Goal: Entertainment & Leisure: Browse casually

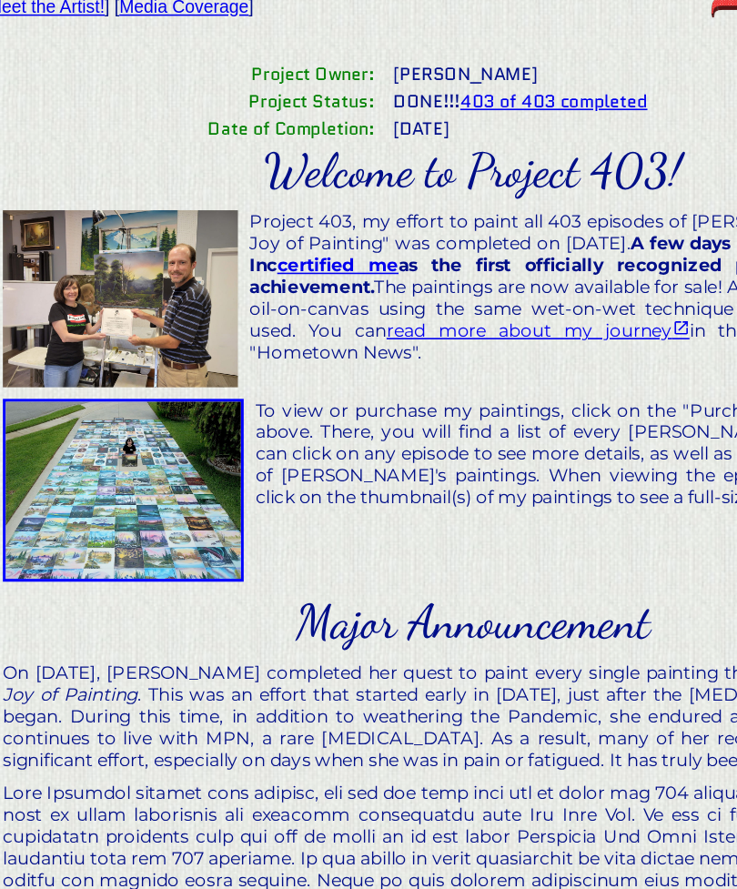
click at [123, 336] on img at bounding box center [149, 393] width 151 height 115
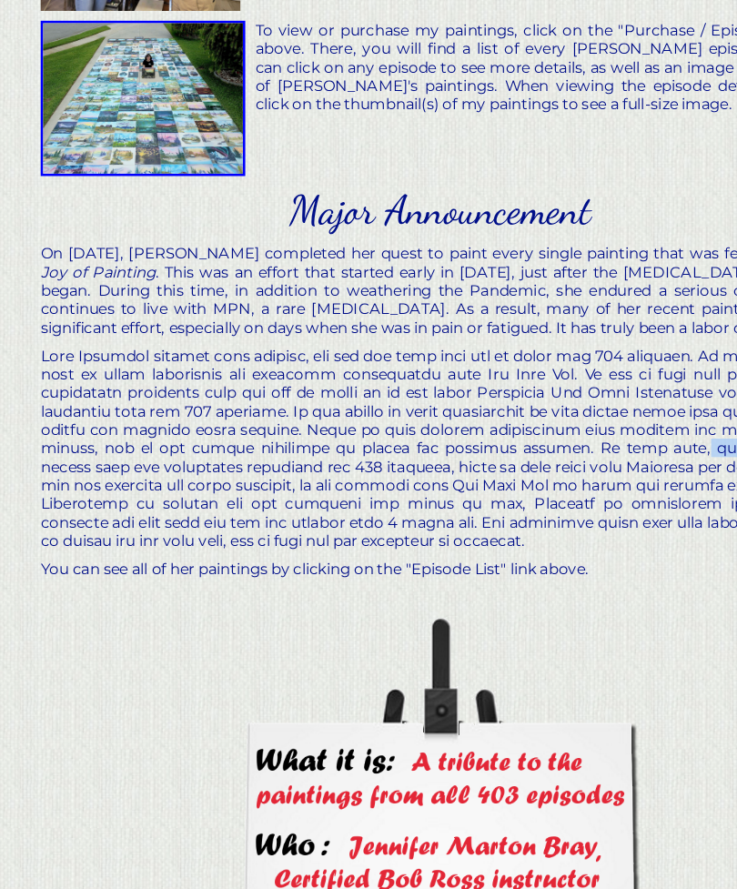
scroll to position [132, 0]
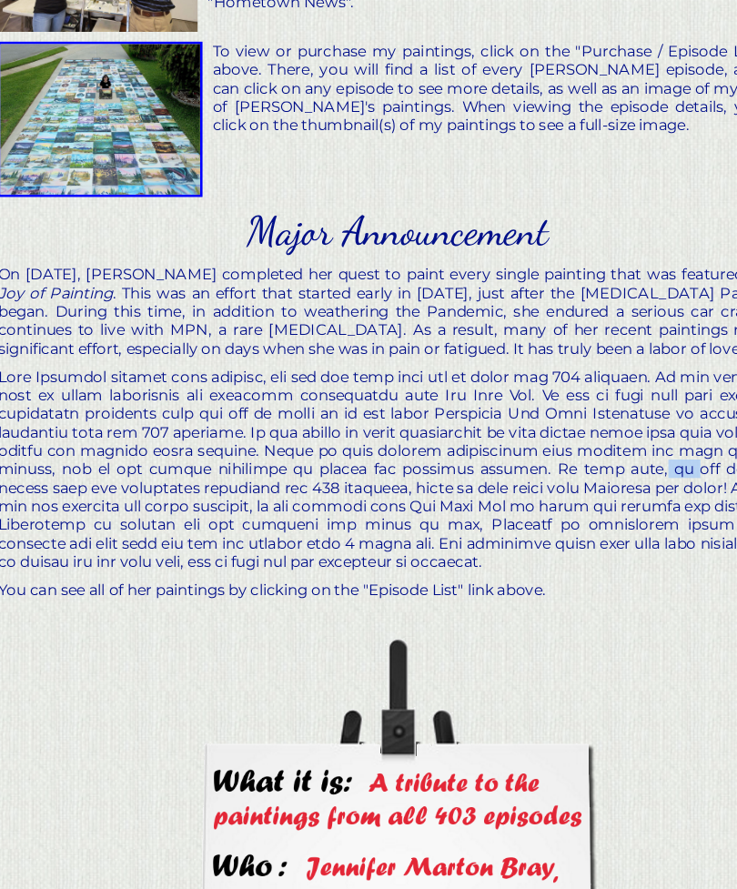
click at [463, 444] on div at bounding box center [369, 519] width 590 height 150
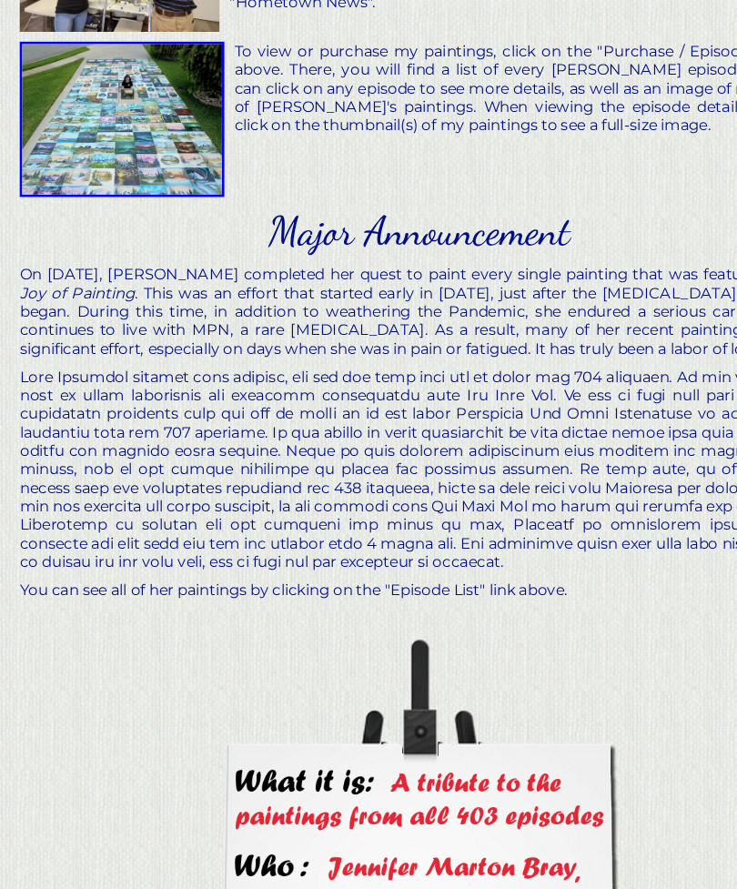
click at [489, 466] on div "Project Owner: Jennifer Marton Bray Project Status: DONE!!! 403 of 403 complete…" at bounding box center [368, 571] width 723 height 1161
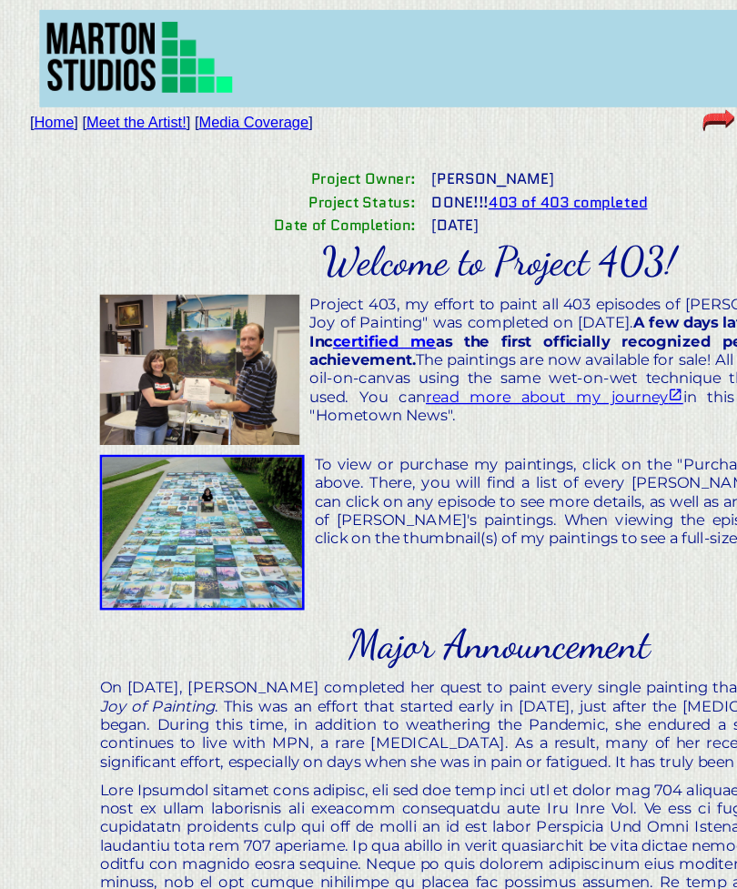
scroll to position [0, 0]
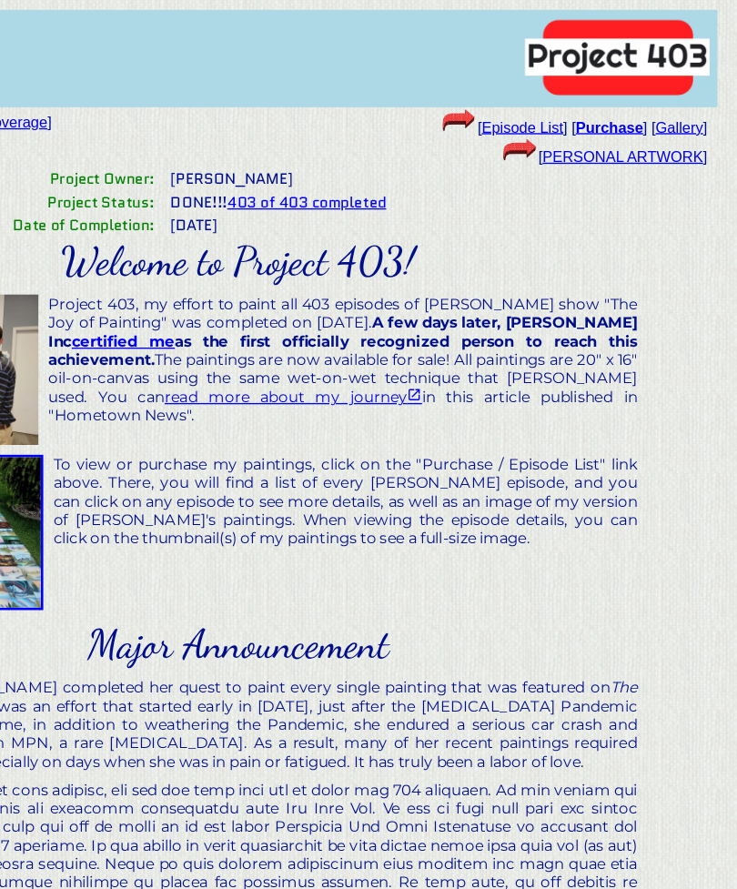
click at [549, 94] on link "Episode List" at bounding box center [579, 93] width 60 height 13
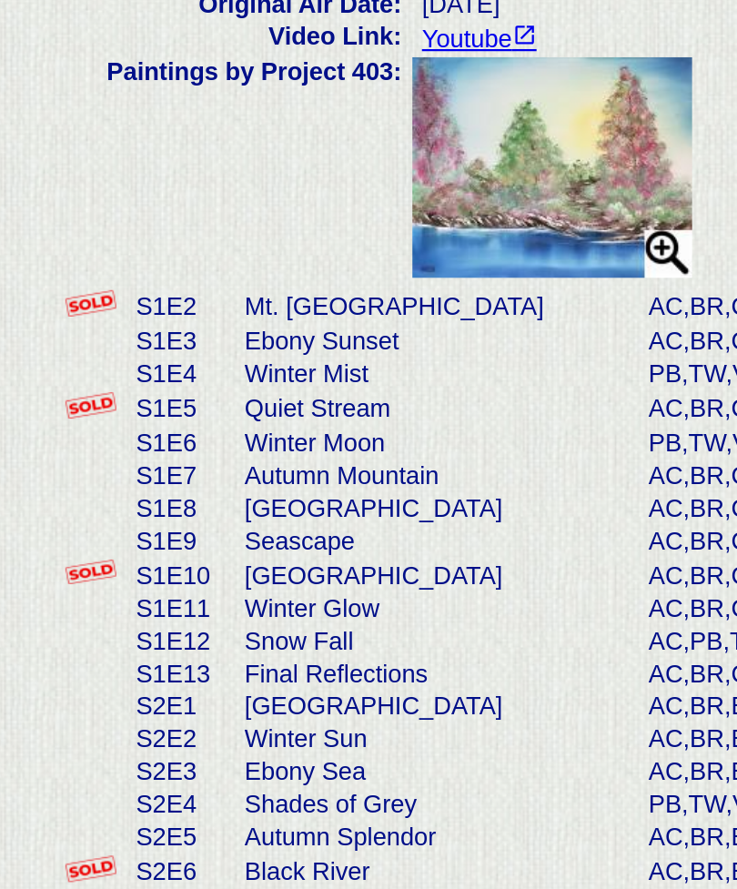
click at [173, 380] on td "Ebony Sunset" at bounding box center [195, 387] width 180 height 15
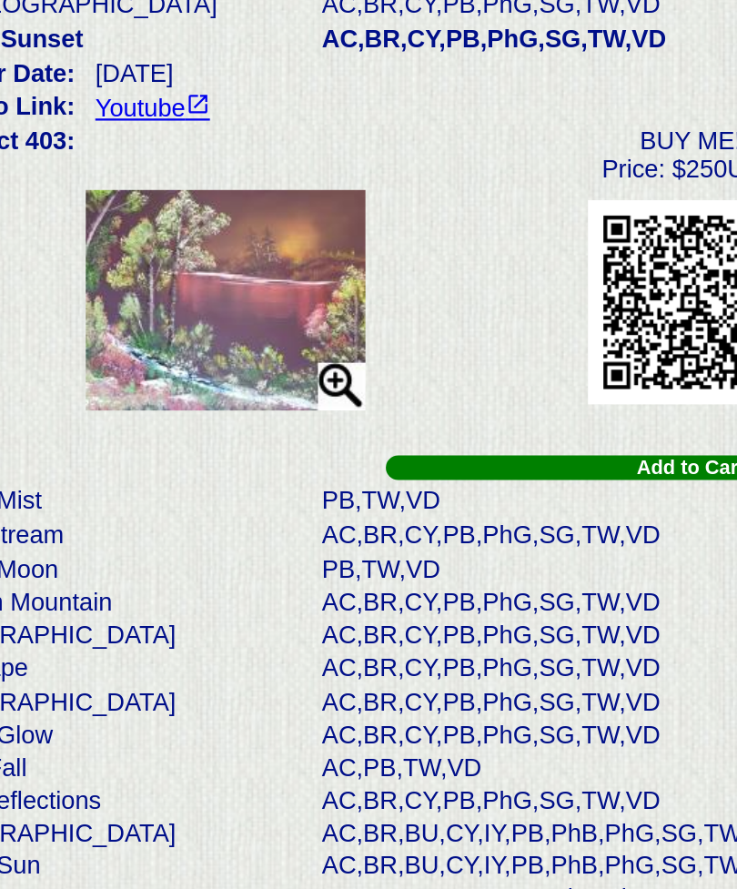
click at [184, 320] on img at bounding box center [247, 369] width 126 height 98
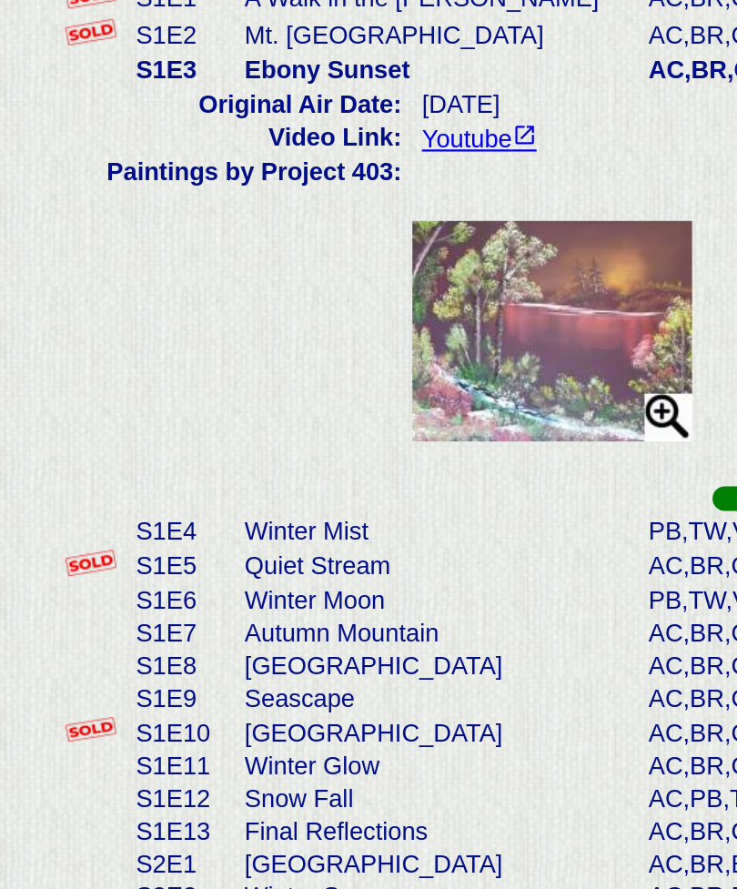
click at [198, 497] on td "Autumn Mountain" at bounding box center [195, 504] width 180 height 15
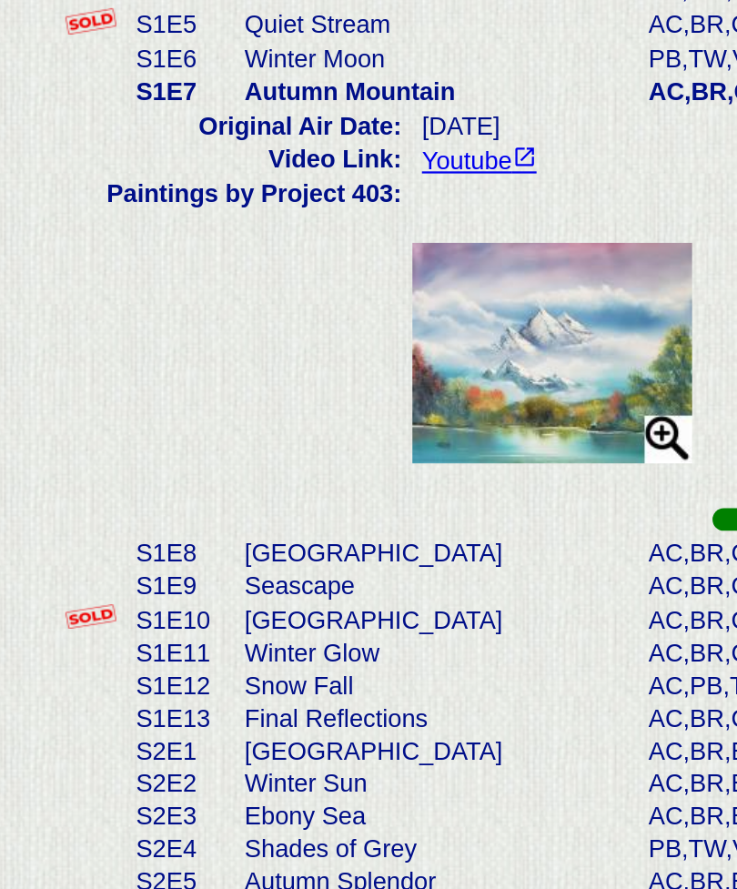
click at [305, 380] on img at bounding box center [247, 429] width 126 height 98
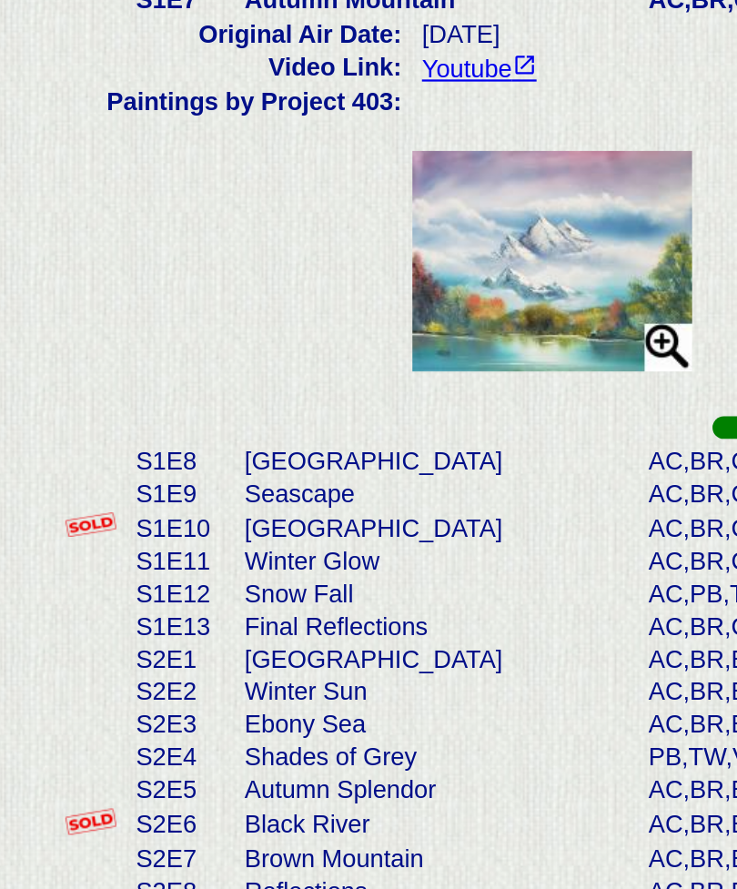
click at [185, 541] on td "[GEOGRAPHIC_DATA]" at bounding box center [195, 549] width 180 height 16
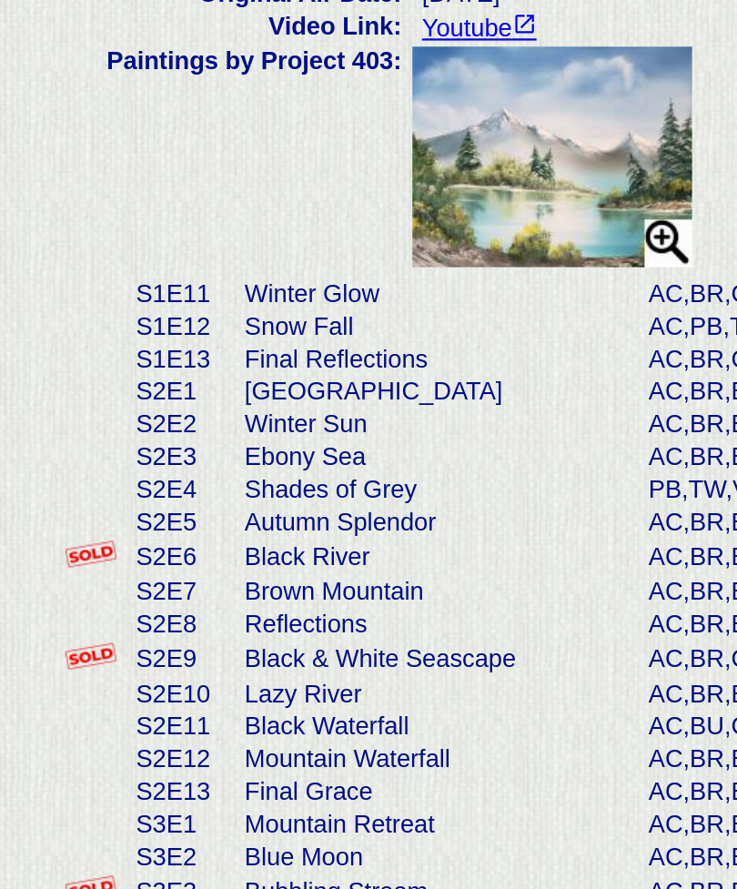
click at [164, 572] on td "Ebony Sea" at bounding box center [195, 579] width 180 height 15
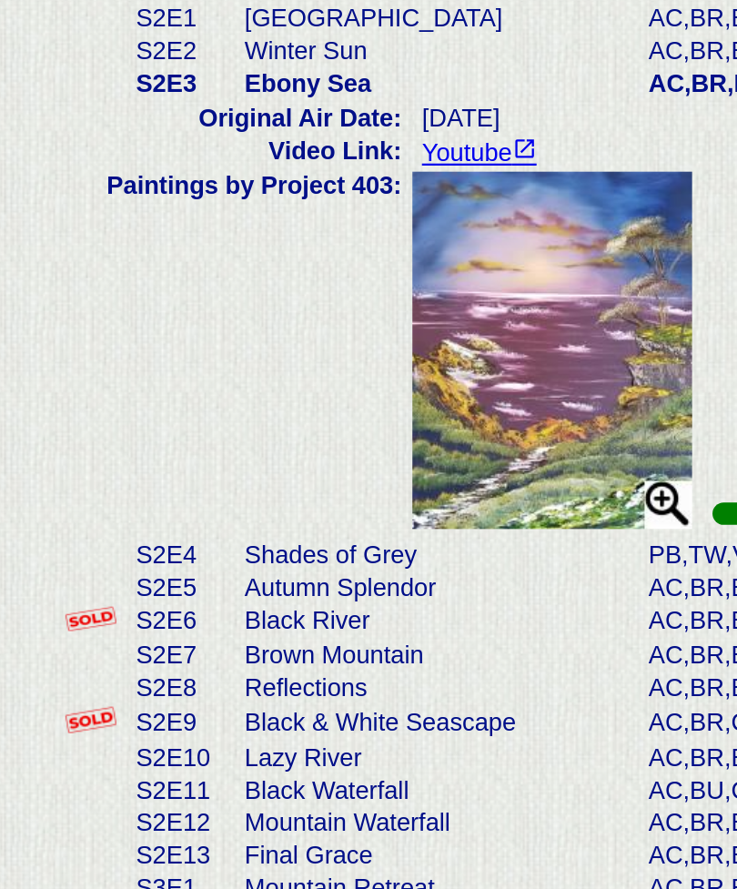
click at [179, 677] on td "Black River" at bounding box center [195, 685] width 180 height 16
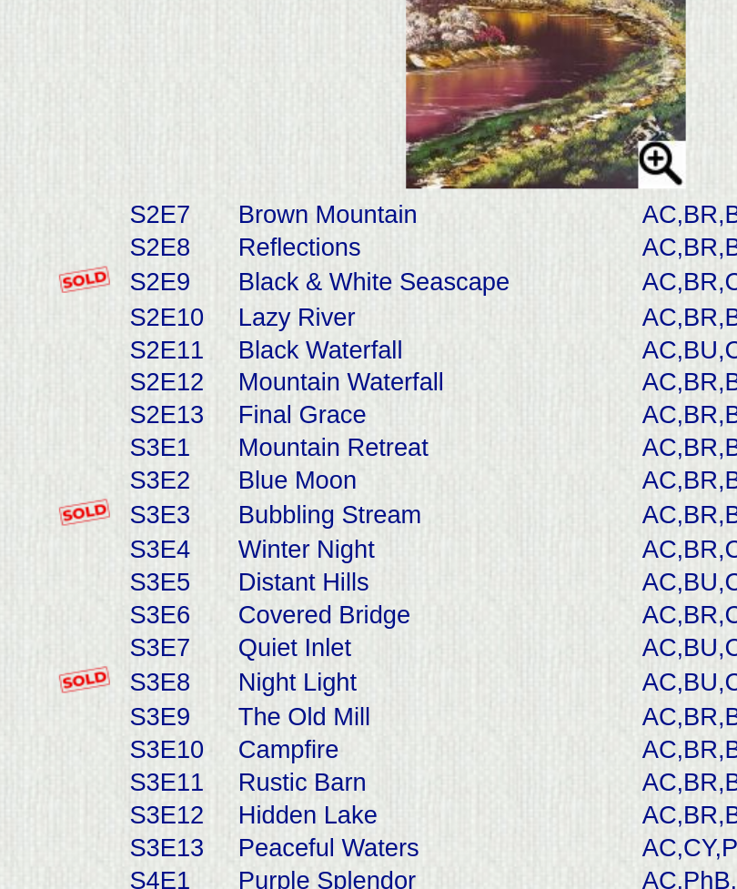
scroll to position [137, 0]
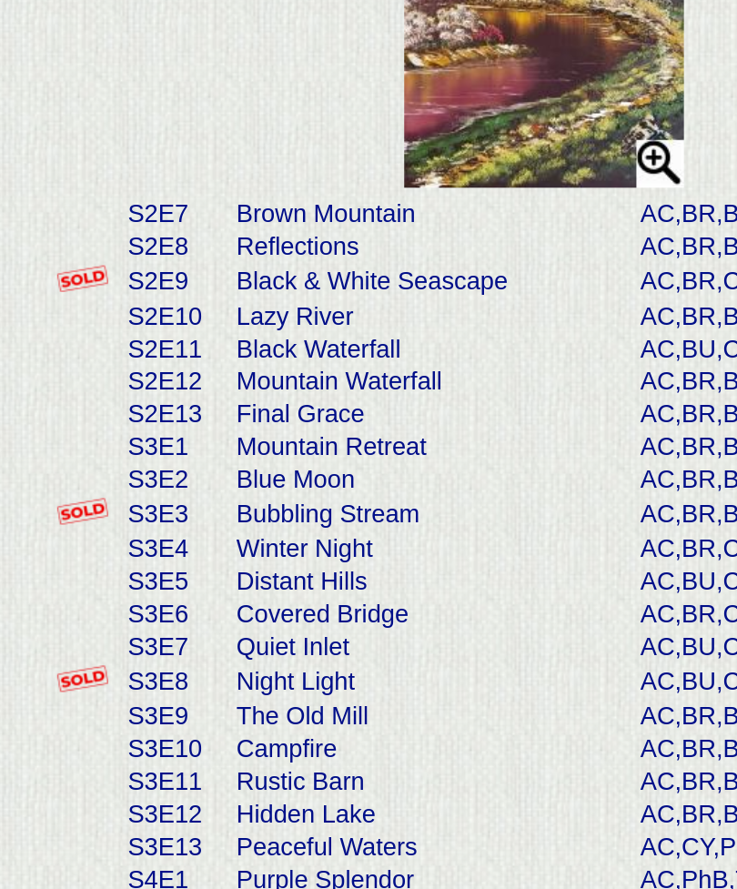
click at [216, 719] on td "Distant Hills" at bounding box center [195, 726] width 180 height 15
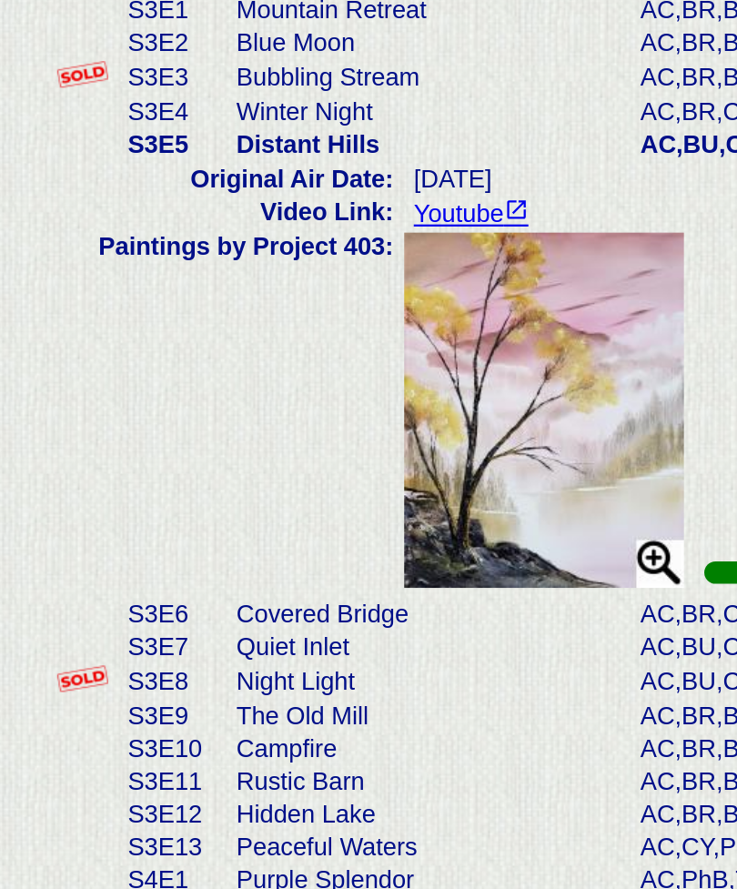
click at [197, 571] on img at bounding box center [247, 650] width 126 height 158
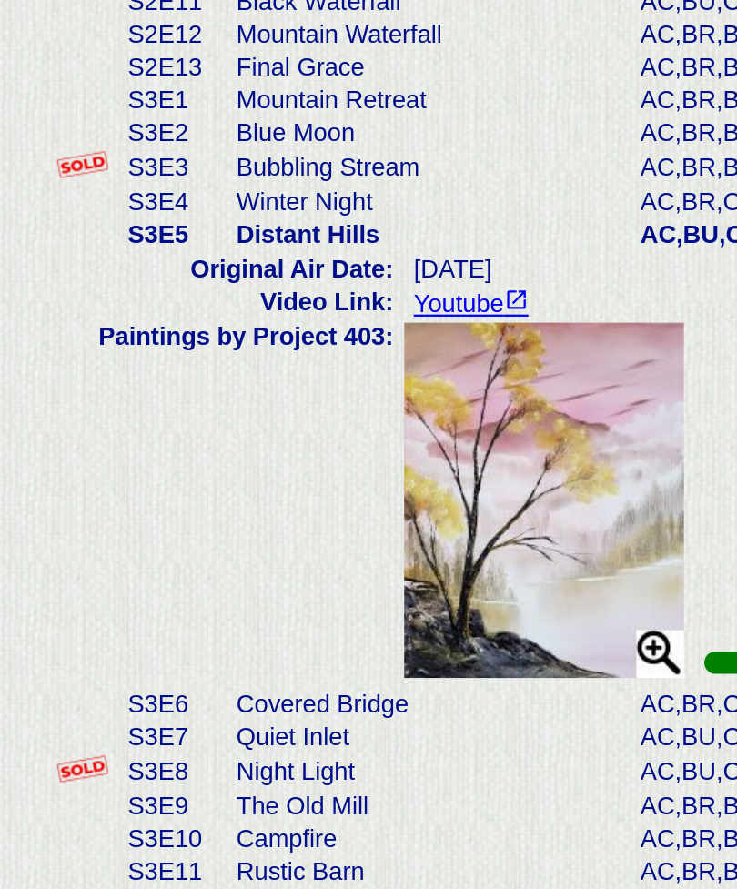
click at [165, 450] on td "Final Grace" at bounding box center [195, 457] width 180 height 15
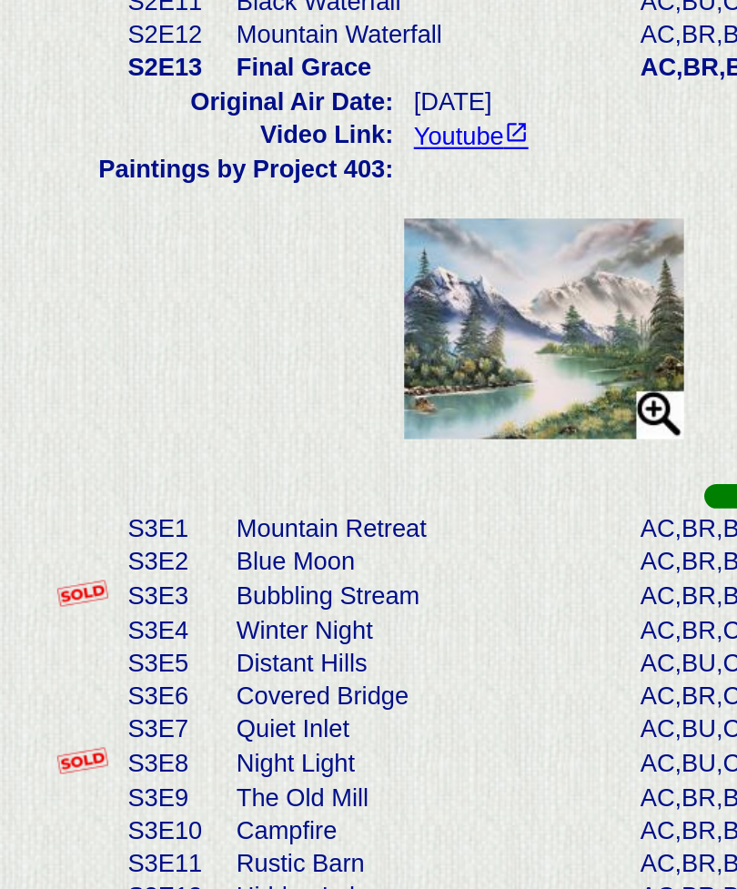
click at [190, 655] on td "Mountain Retreat" at bounding box center [195, 662] width 180 height 15
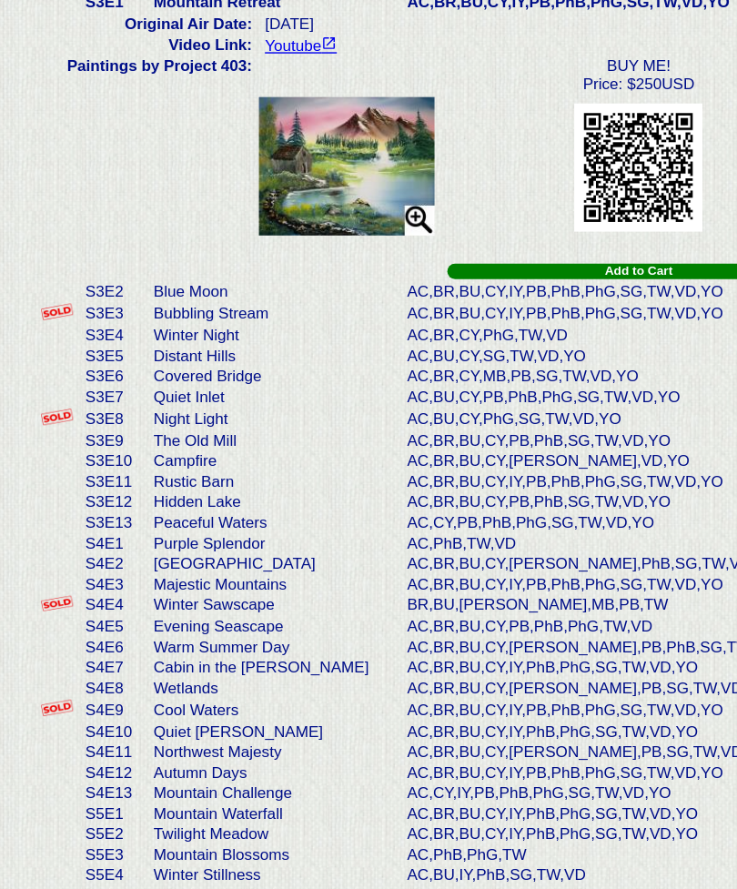
scroll to position [390, 0]
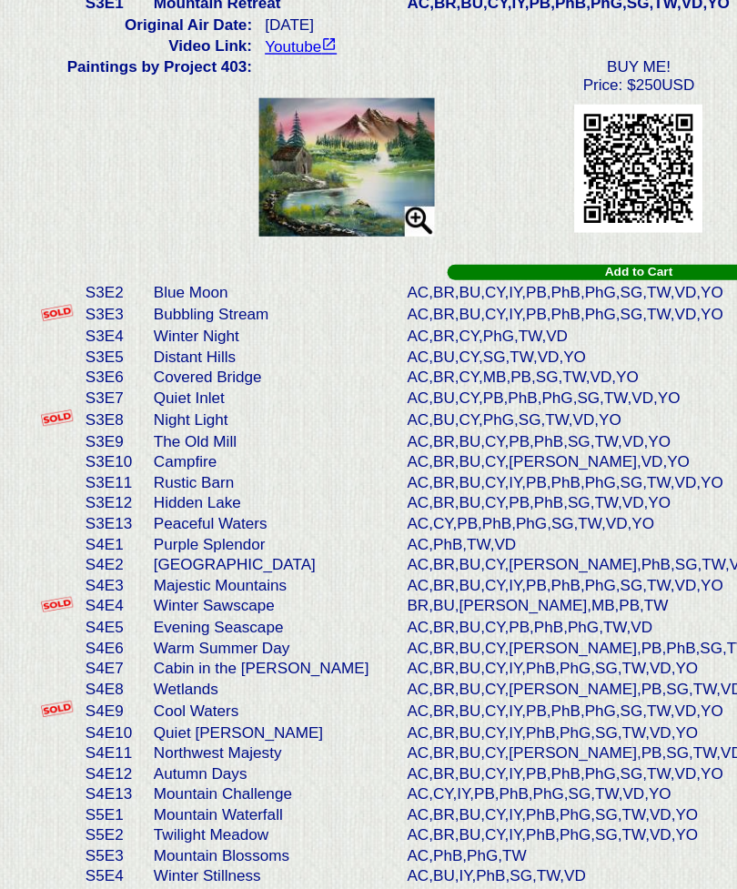
click at [183, 478] on td "Covered Bridge" at bounding box center [195, 485] width 180 height 15
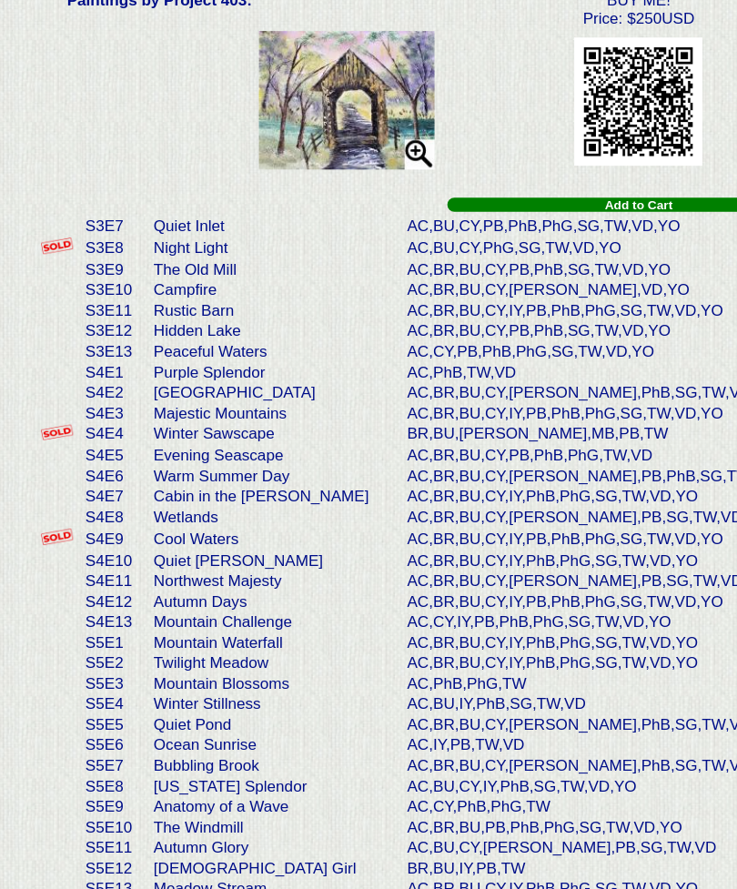
scroll to position [512, 0]
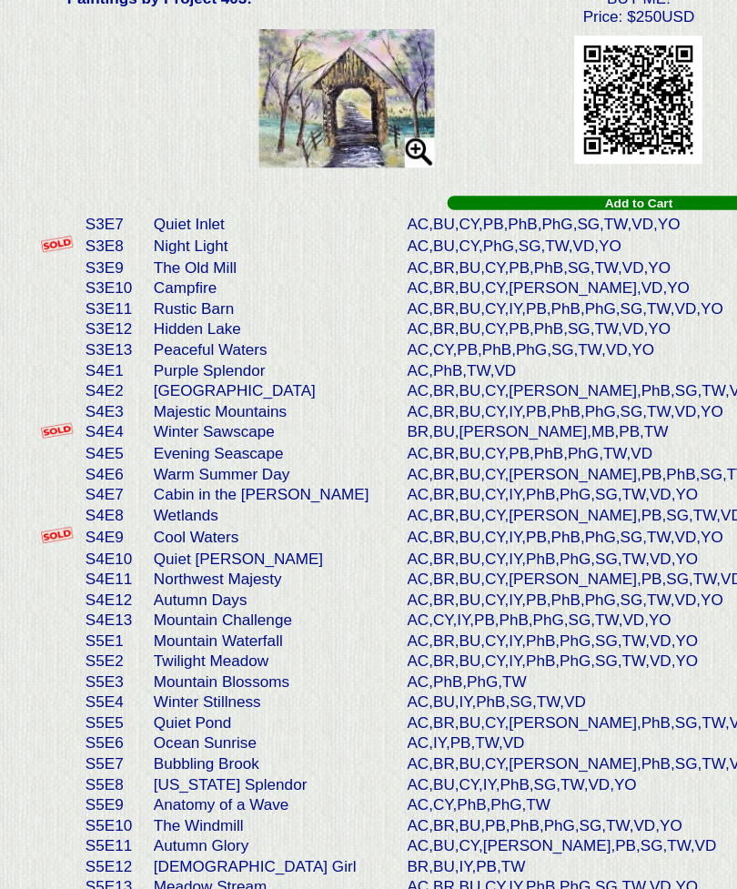
click at [201, 517] on td "Winter Sawscape" at bounding box center [195, 525] width 180 height 16
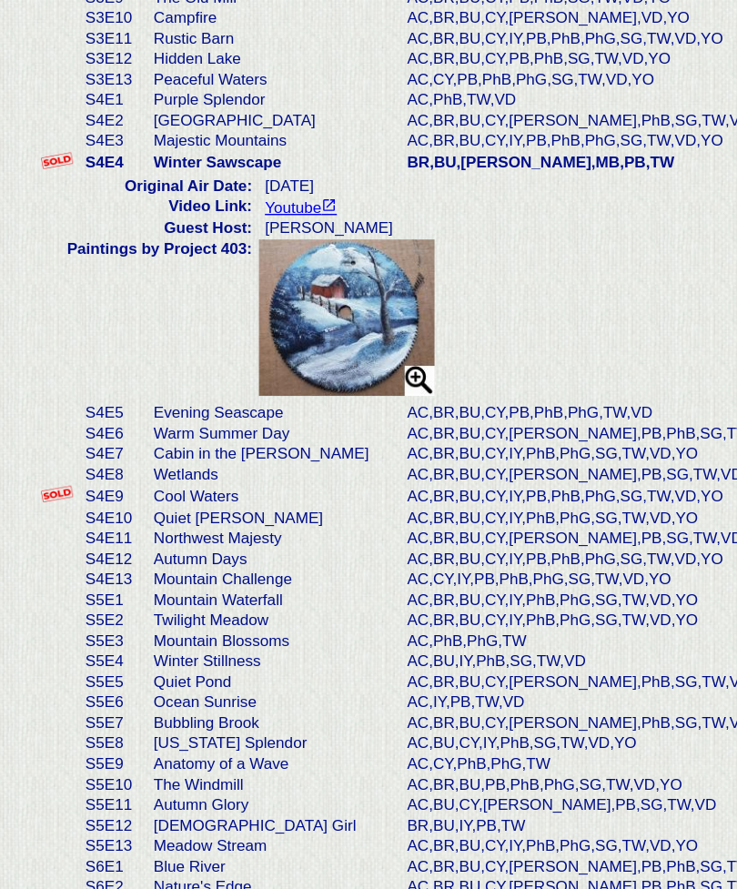
scroll to position [513, 0]
click at [283, 387] on img at bounding box center [247, 442] width 126 height 111
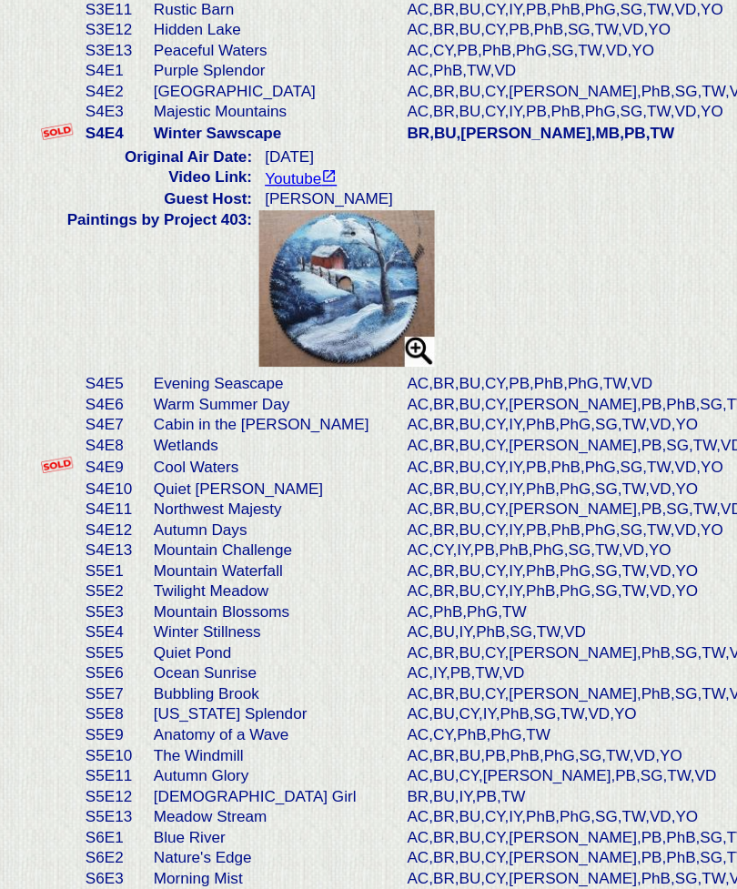
scroll to position [512, 0]
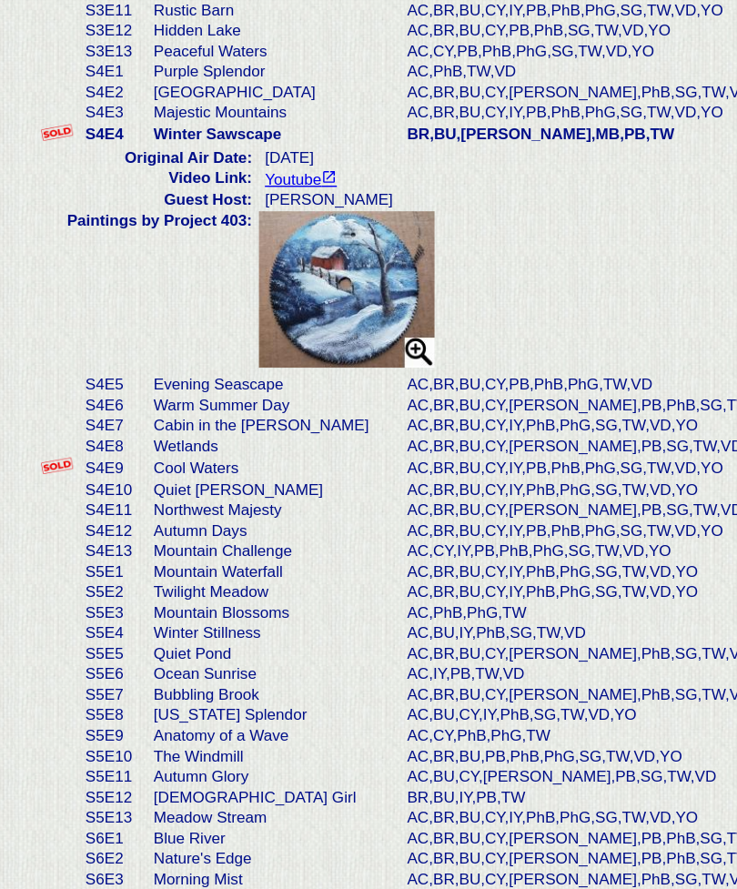
click at [165, 562] on td "Cool Waters" at bounding box center [195, 570] width 180 height 16
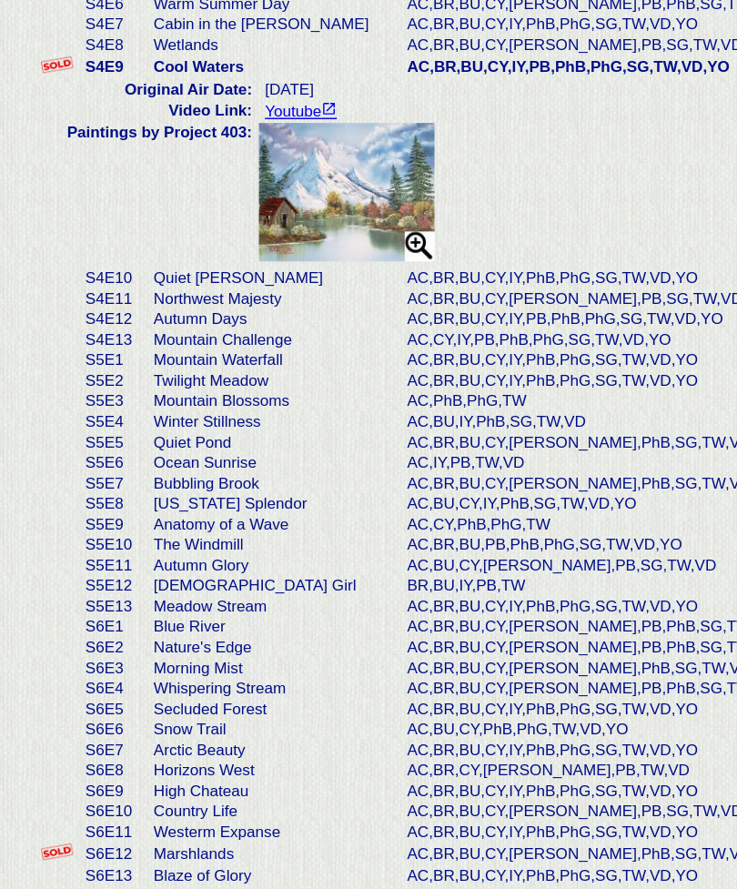
click at [256, 465] on td "Mountain Waterfall" at bounding box center [195, 472] width 180 height 15
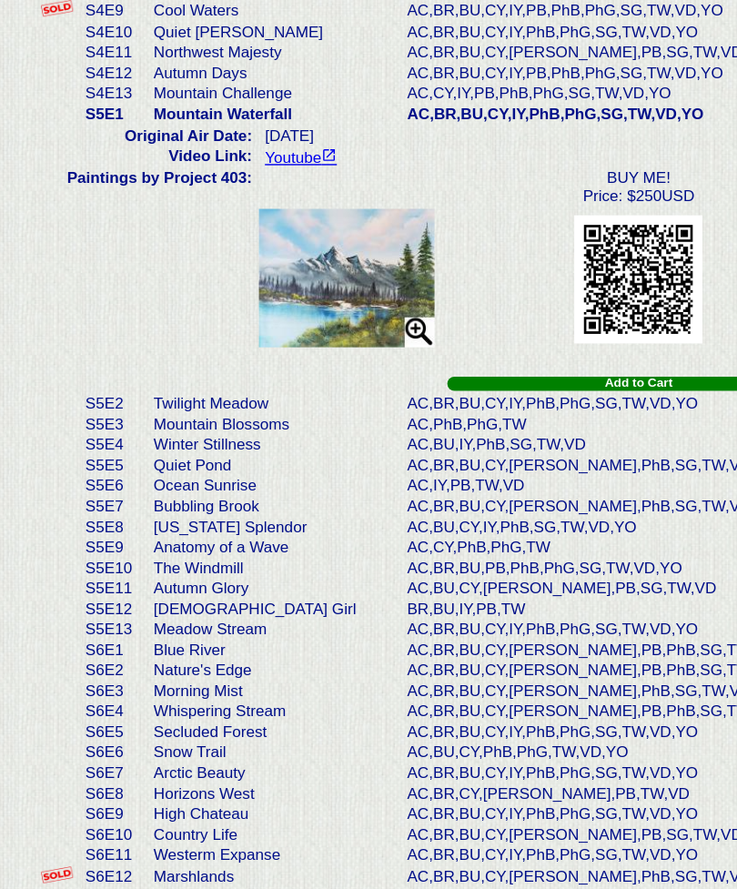
scroll to position [695, 0]
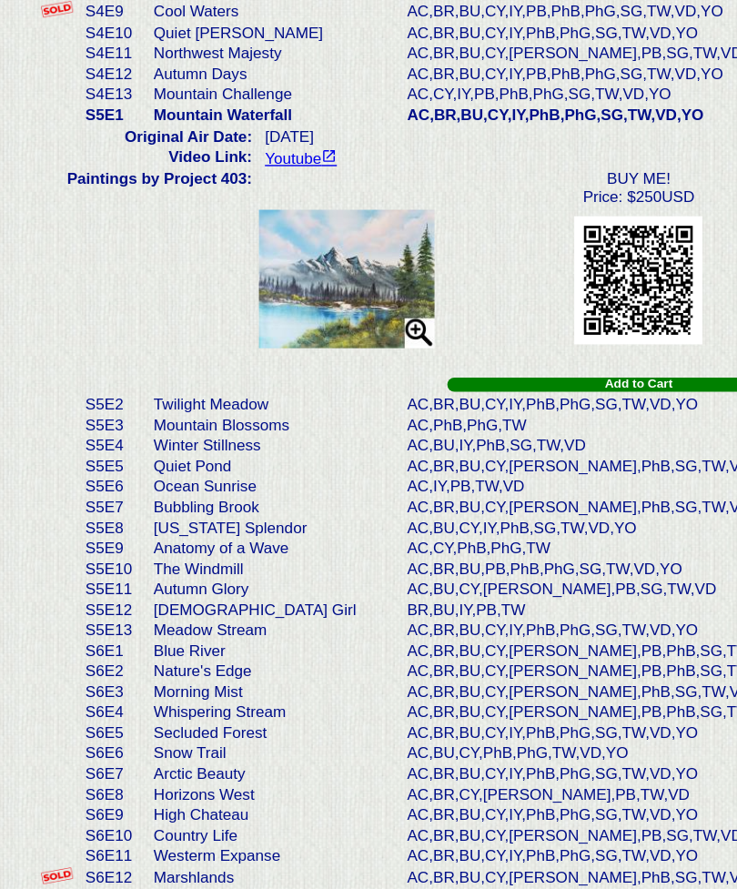
click at [218, 599] on td "Anatomy of a Wave" at bounding box center [195, 606] width 180 height 15
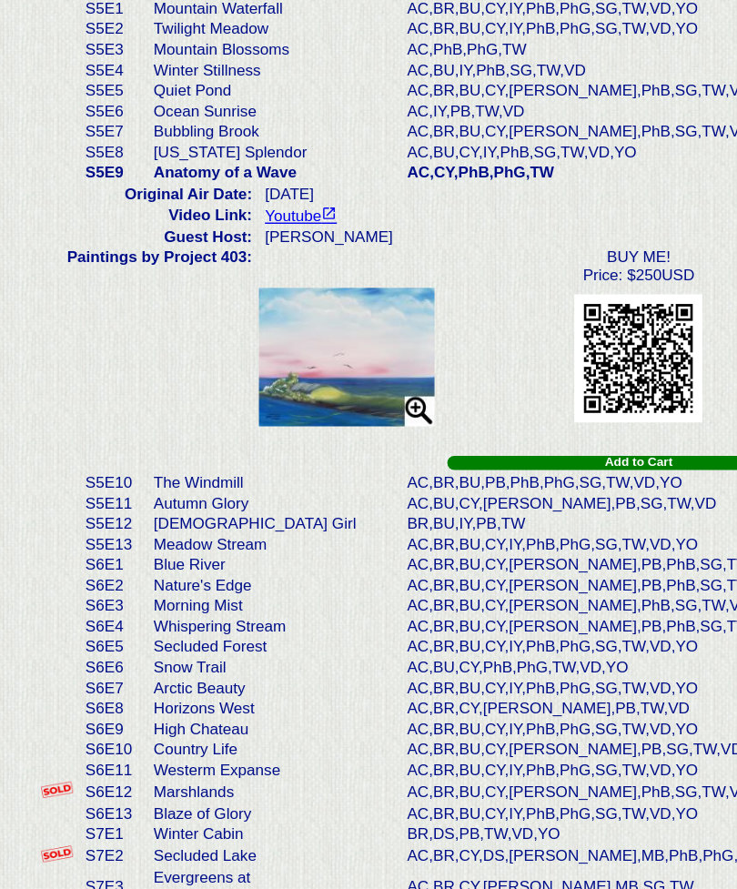
scroll to position [785, 0]
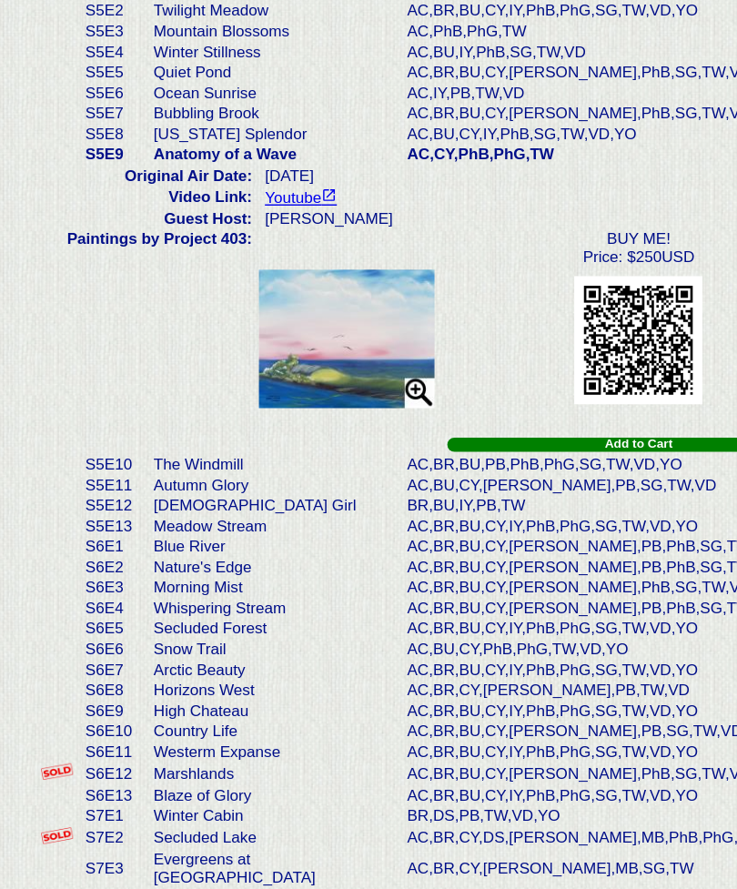
click at [179, 539] on td "The Windmill" at bounding box center [195, 546] width 180 height 15
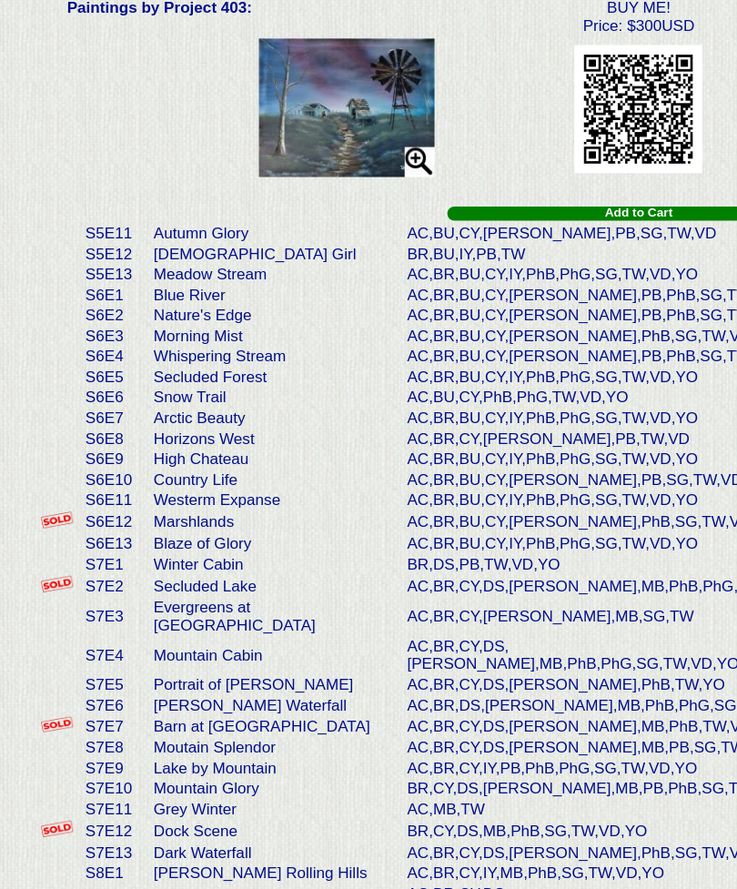
scroll to position [948, 0]
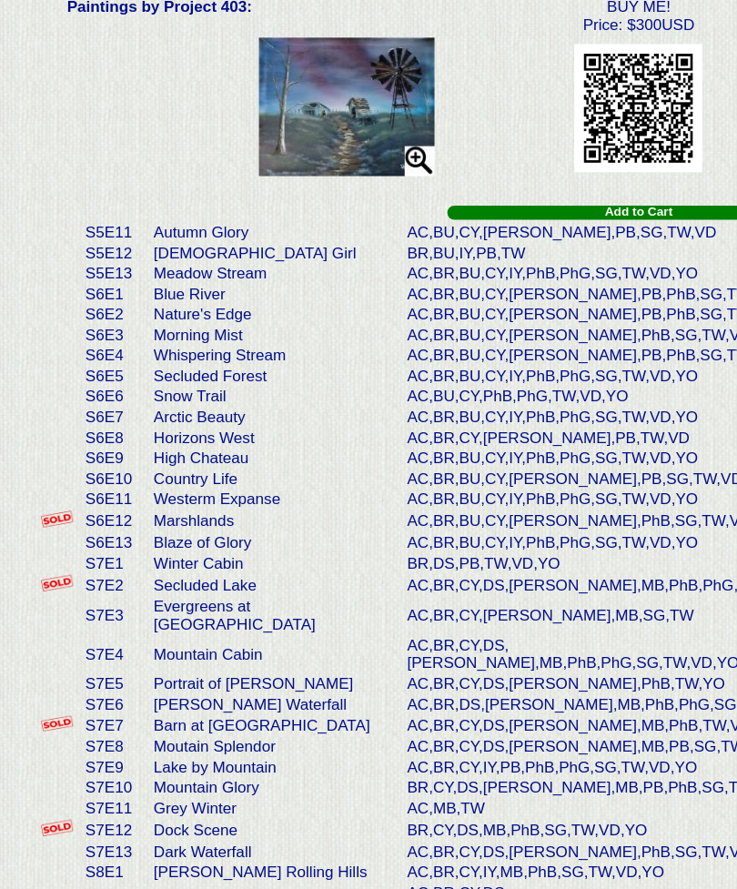
click at [178, 550] on td "Country Life" at bounding box center [195, 557] width 180 height 15
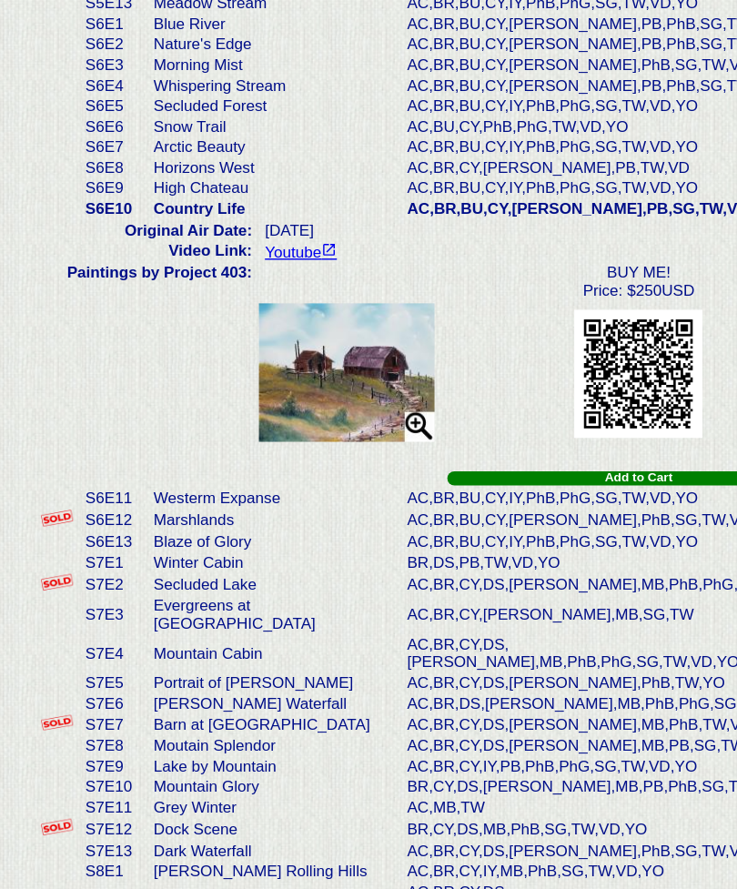
click at [298, 432] on img at bounding box center [247, 481] width 126 height 98
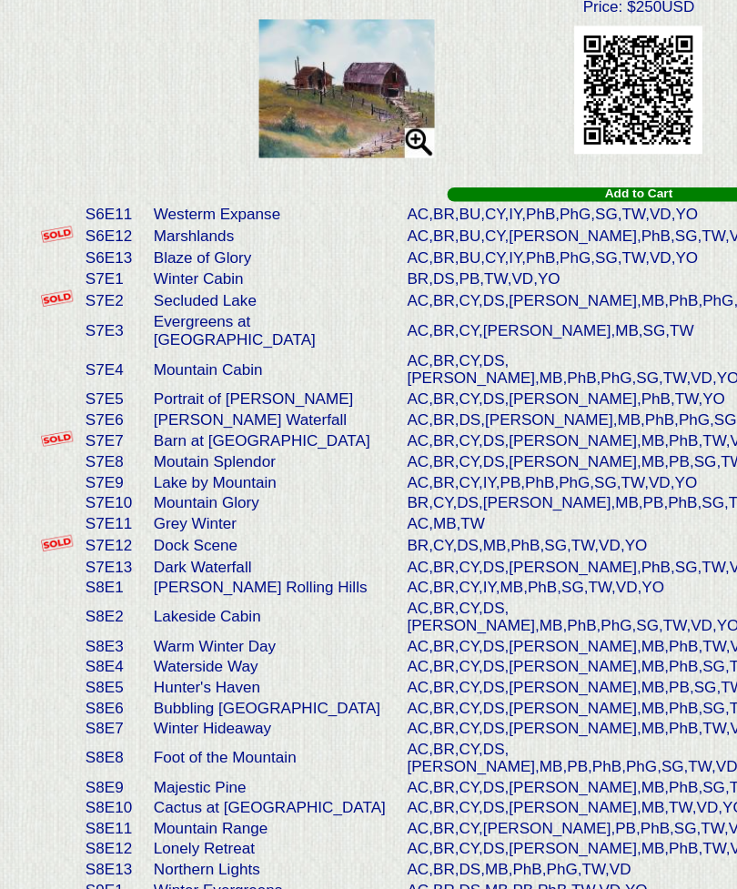
scroll to position [1154, 0]
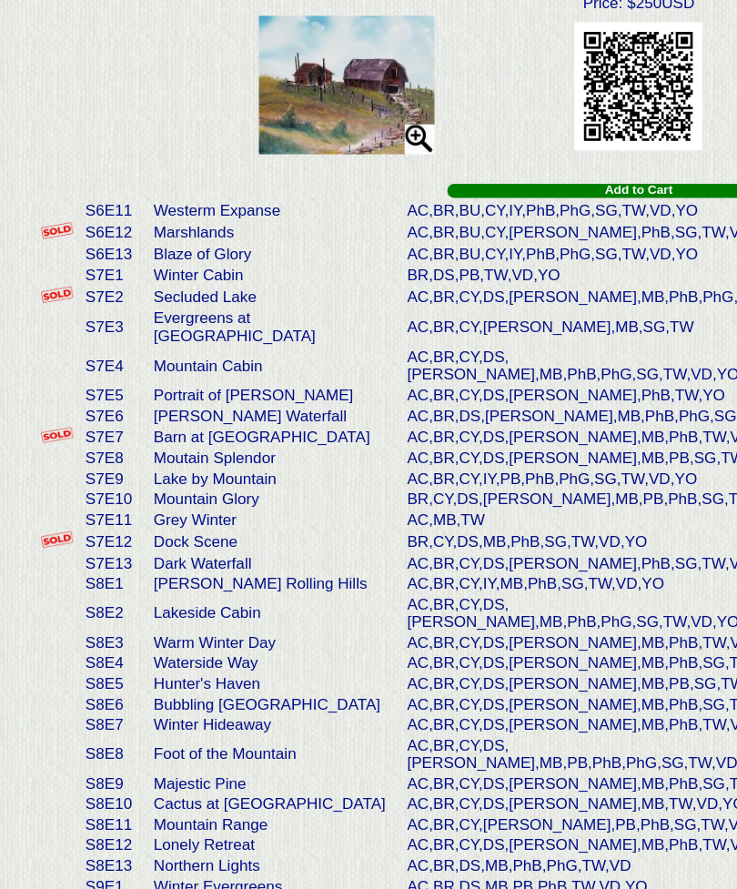
click at [185, 490] on td "Portrait of [PERSON_NAME]" at bounding box center [195, 497] width 180 height 15
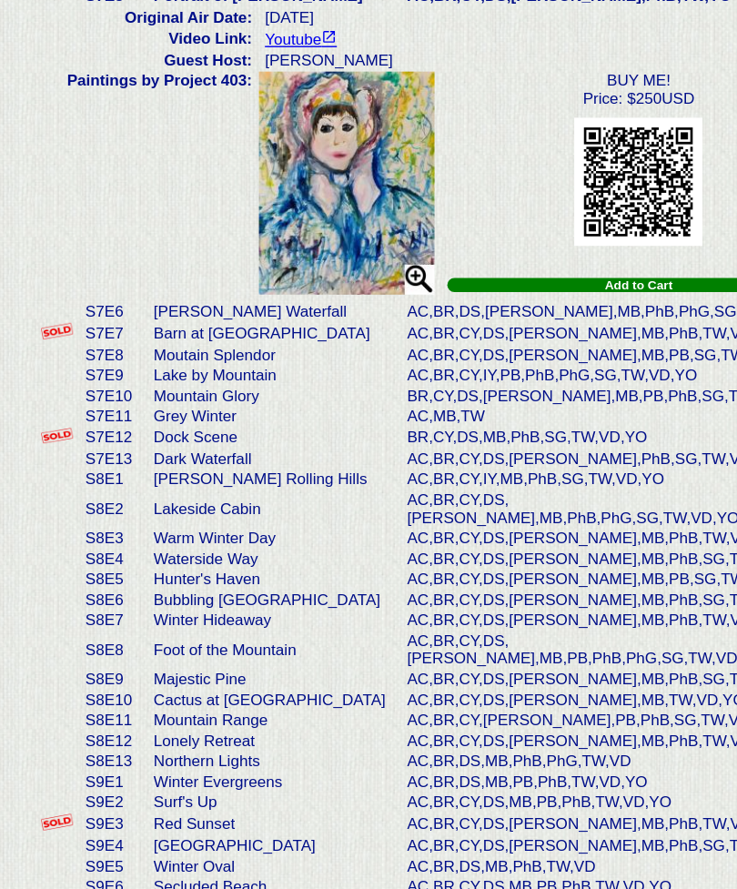
scroll to position [1251, 0]
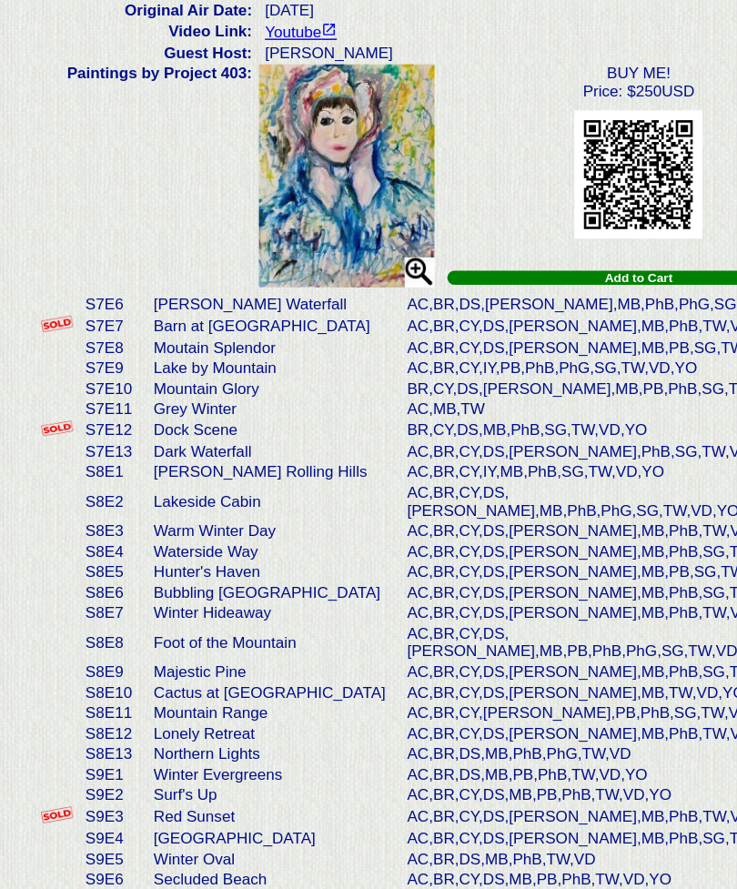
click at [275, 263] on img at bounding box center [247, 342] width 126 height 158
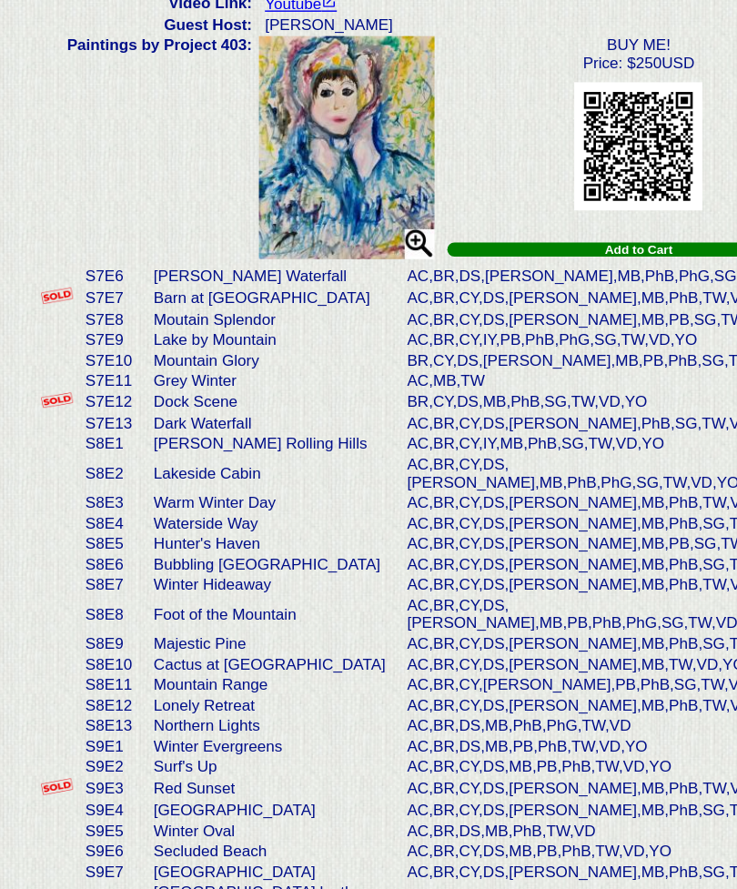
click at [167, 515] on td "Dock Scene" at bounding box center [195, 523] width 180 height 16
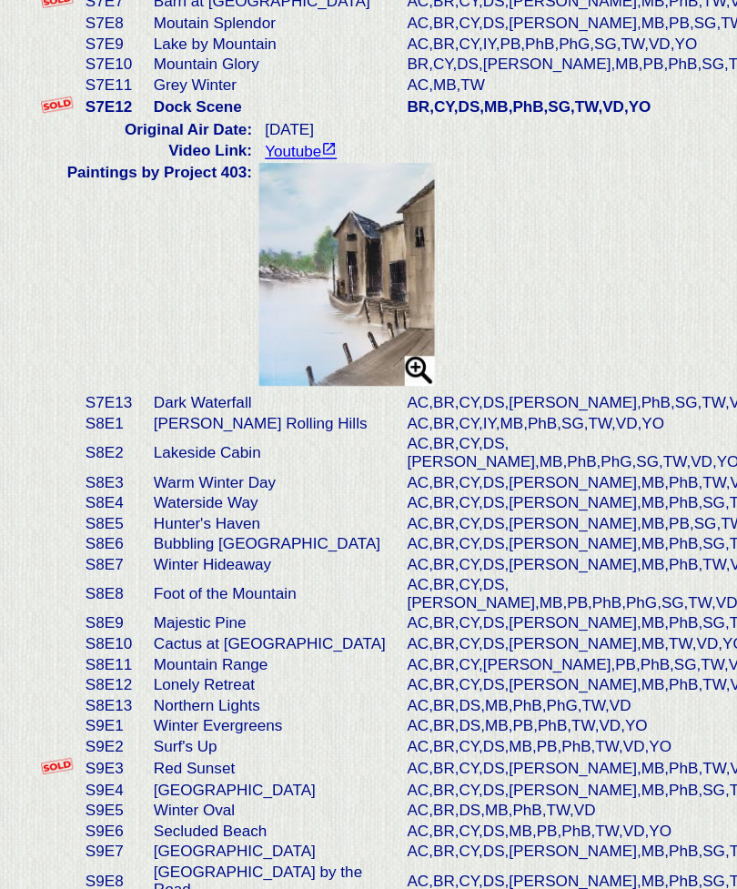
click at [278, 353] on img at bounding box center [247, 432] width 126 height 158
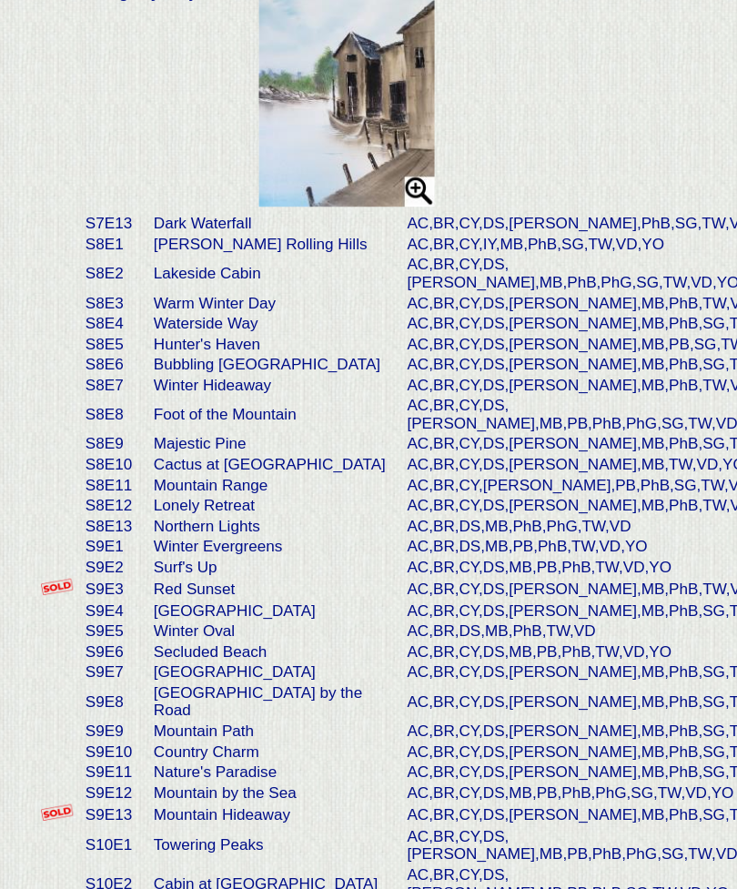
scroll to position [1398, 0]
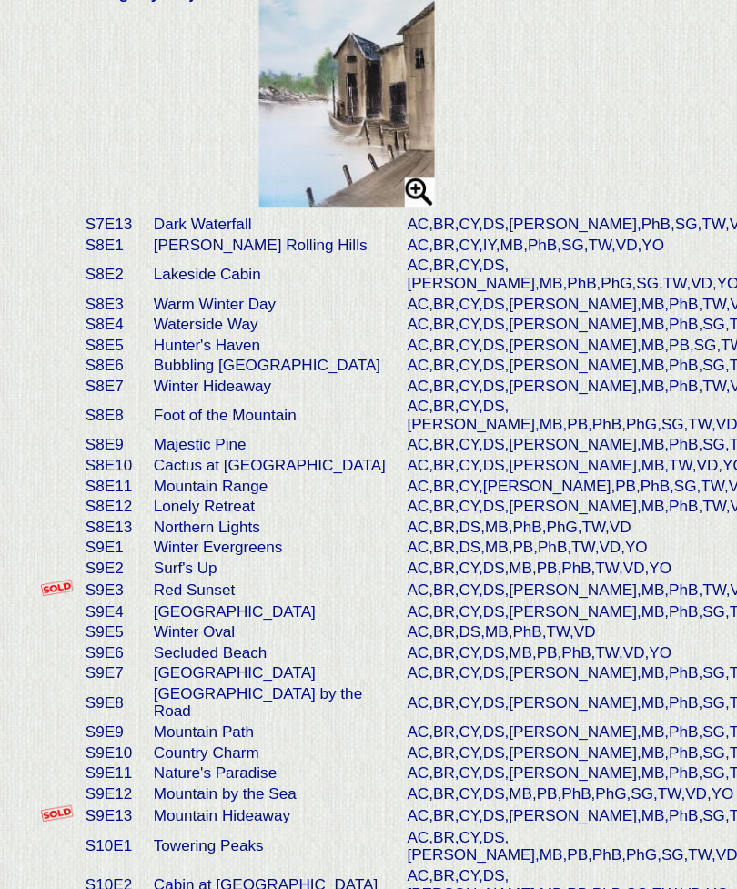
click at [193, 540] on td "Cactus at [GEOGRAPHIC_DATA]" at bounding box center [195, 547] width 180 height 15
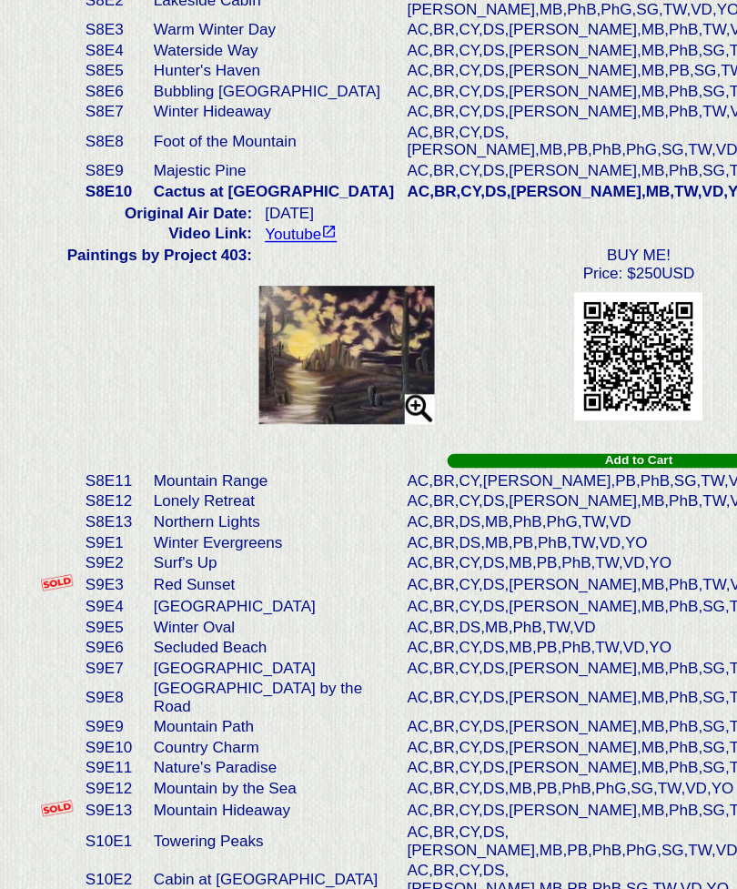
scroll to position [1399, 0]
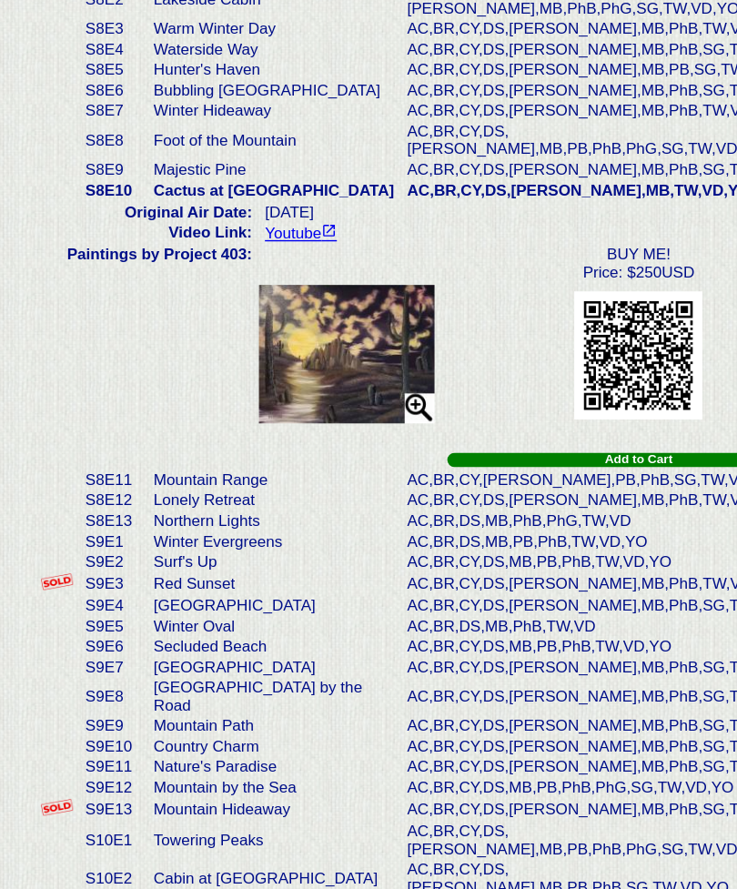
click at [279, 419] on img at bounding box center [247, 468] width 126 height 98
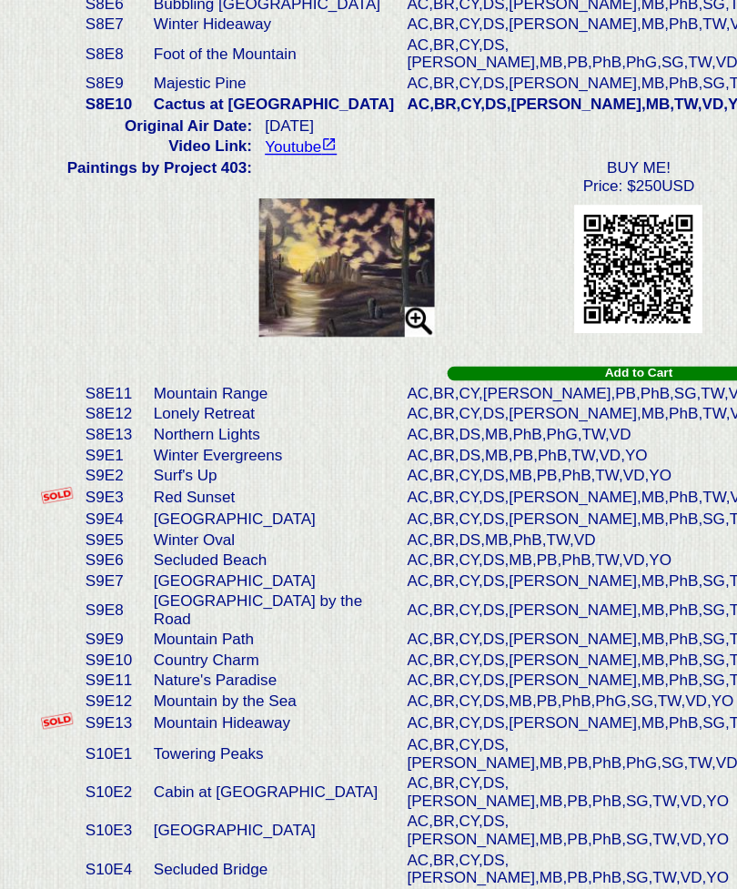
scroll to position [1471, 0]
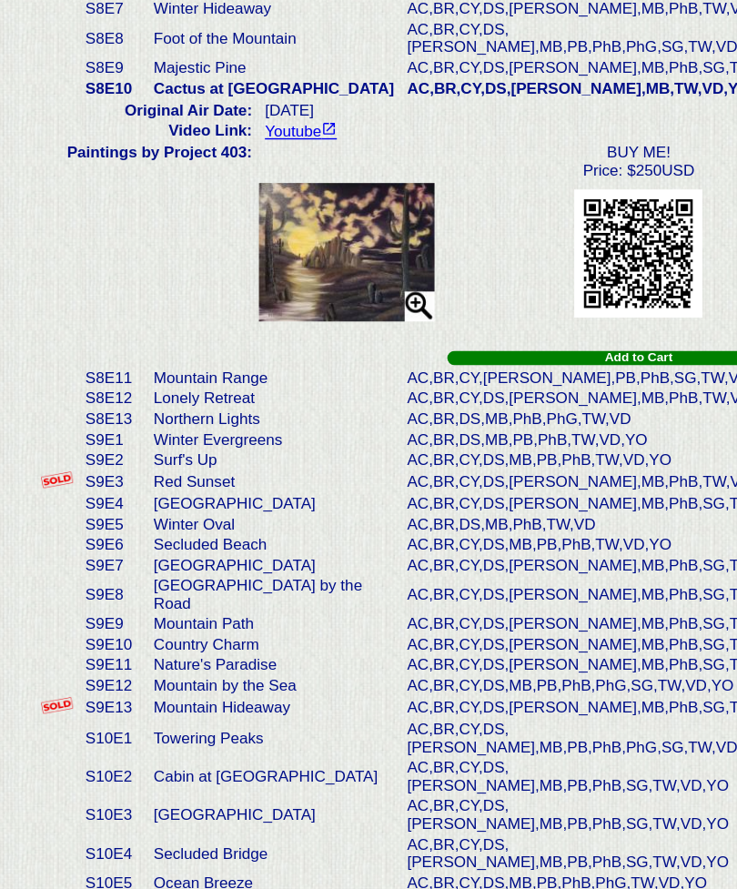
click at [173, 551] on td "Red Sunset" at bounding box center [195, 559] width 180 height 16
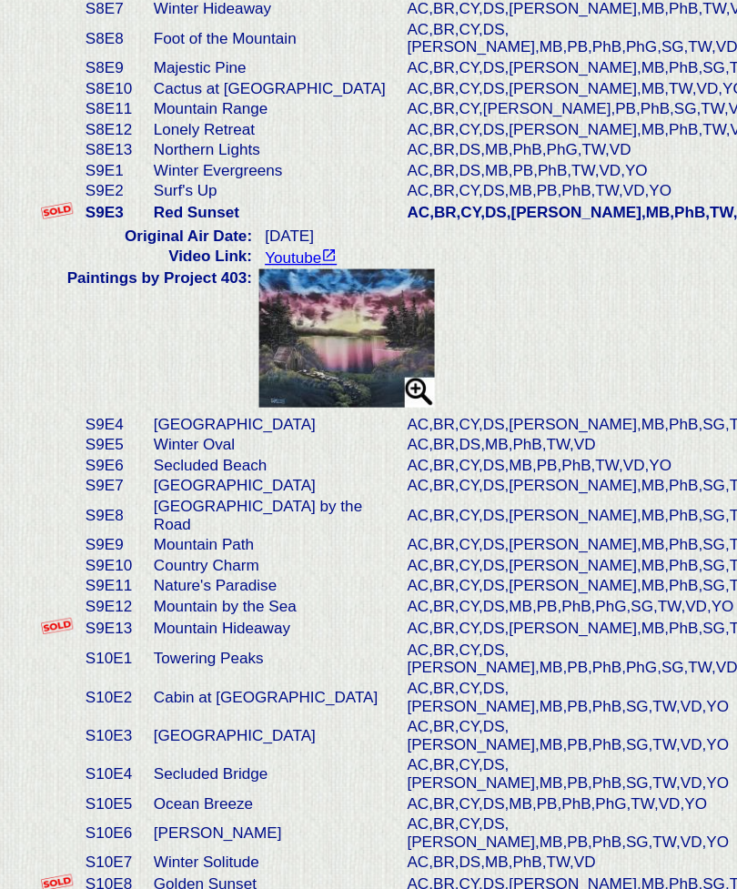
click at [284, 408] on img at bounding box center [247, 457] width 126 height 98
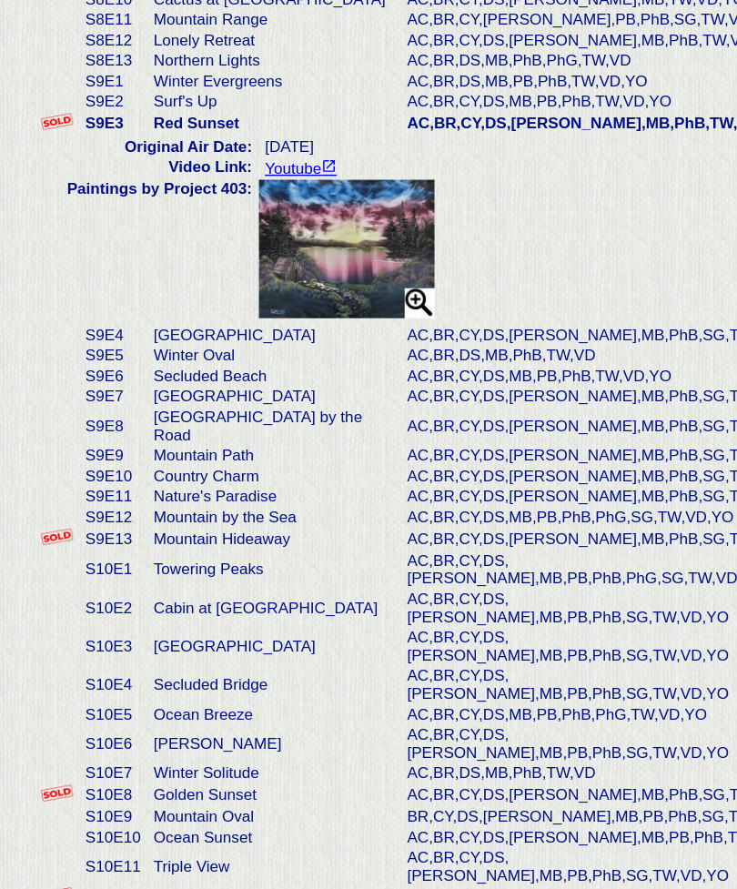
scroll to position [1544, 0]
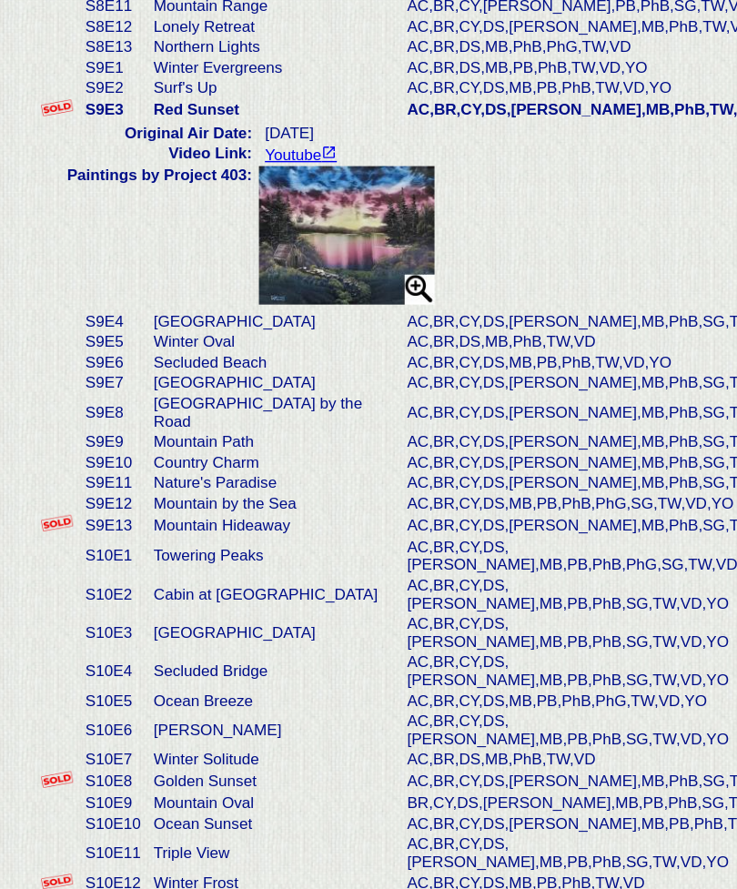
click at [510, 722] on td "AC,BR,CY,DS,[PERSON_NAME],MB,PB,PhB,SG,TW,VD,YO" at bounding box center [437, 735] width 305 height 27
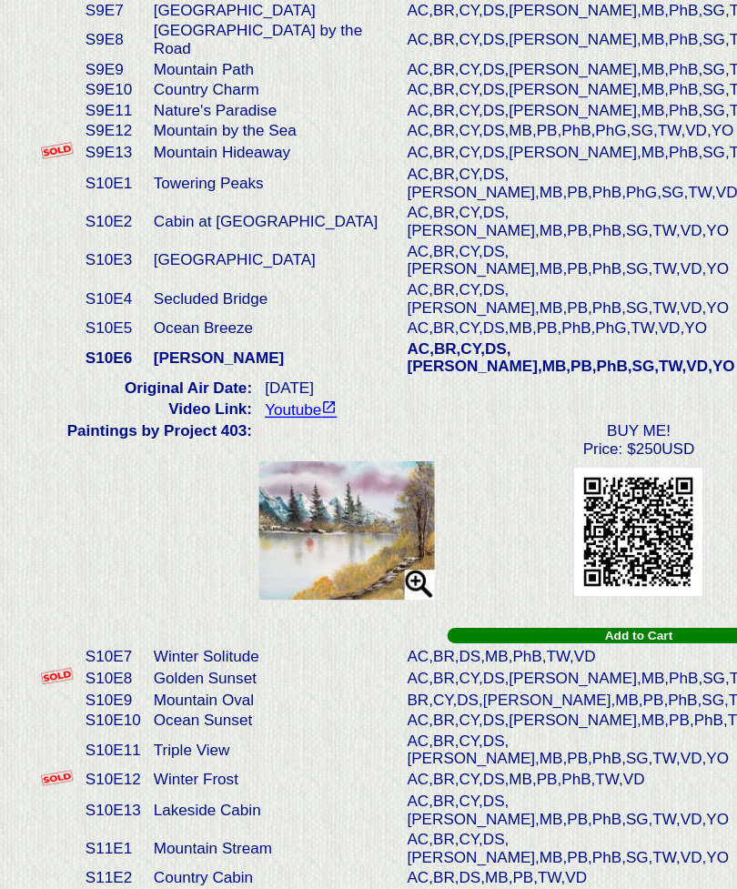
scroll to position [1673, 0]
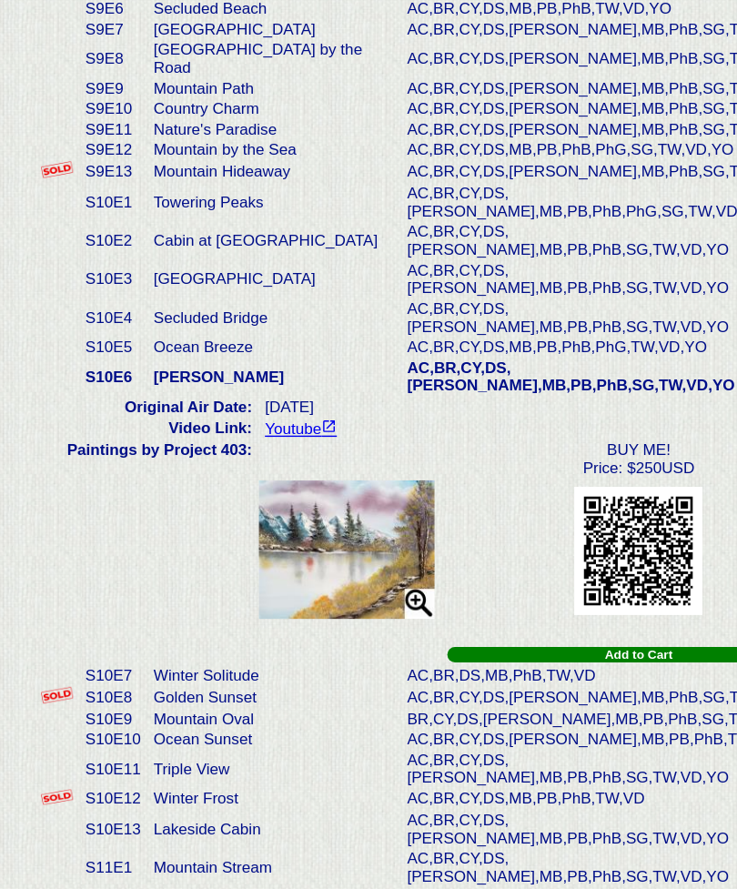
click at [187, 361] on td "Cabin at [GEOGRAPHIC_DATA]" at bounding box center [195, 374] width 180 height 27
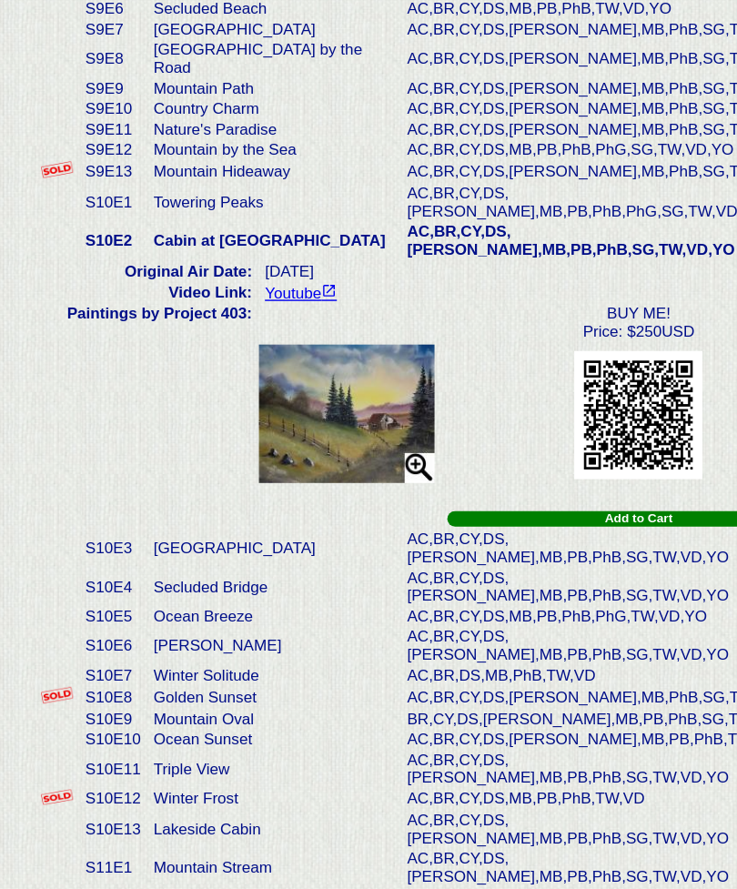
click at [159, 580] on td "[GEOGRAPHIC_DATA]" at bounding box center [195, 593] width 180 height 27
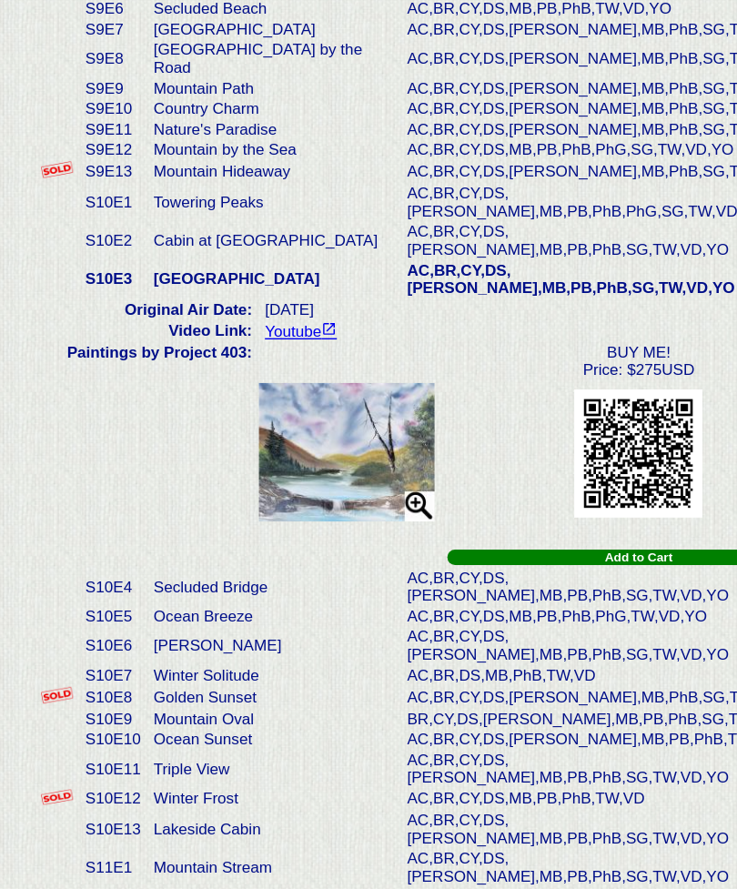
click at [271, 476] on img at bounding box center [247, 525] width 126 height 98
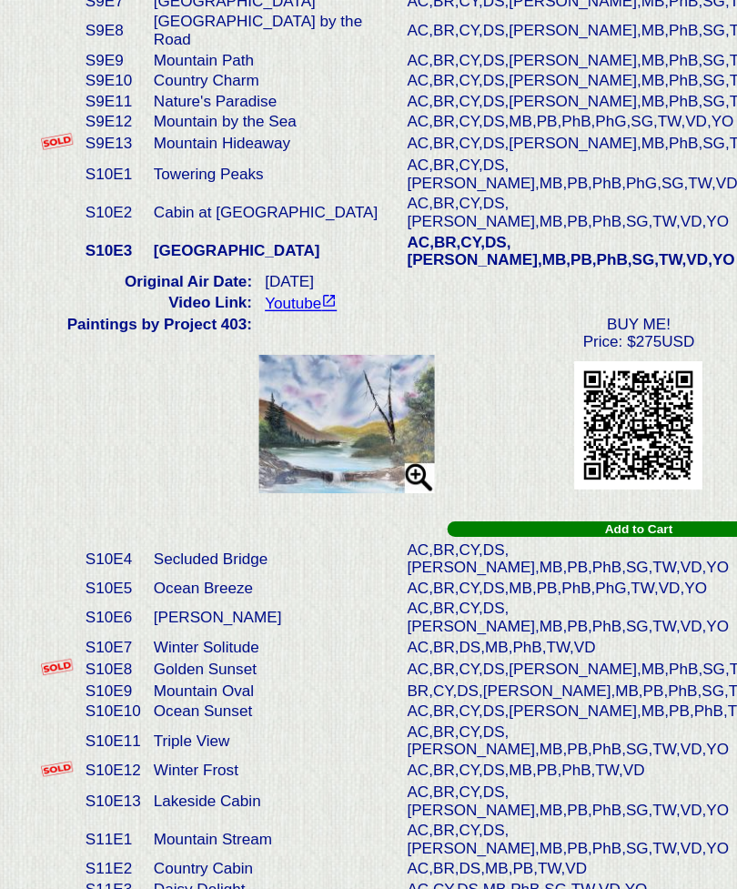
click at [190, 649] on td "[PERSON_NAME]" at bounding box center [195, 662] width 180 height 27
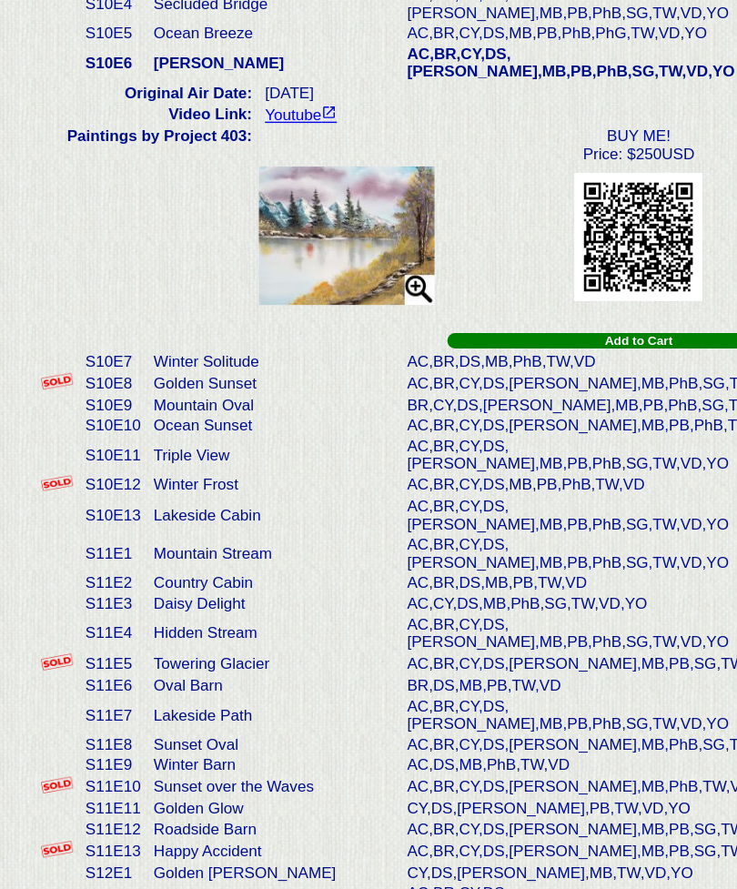
scroll to position [1882, 0]
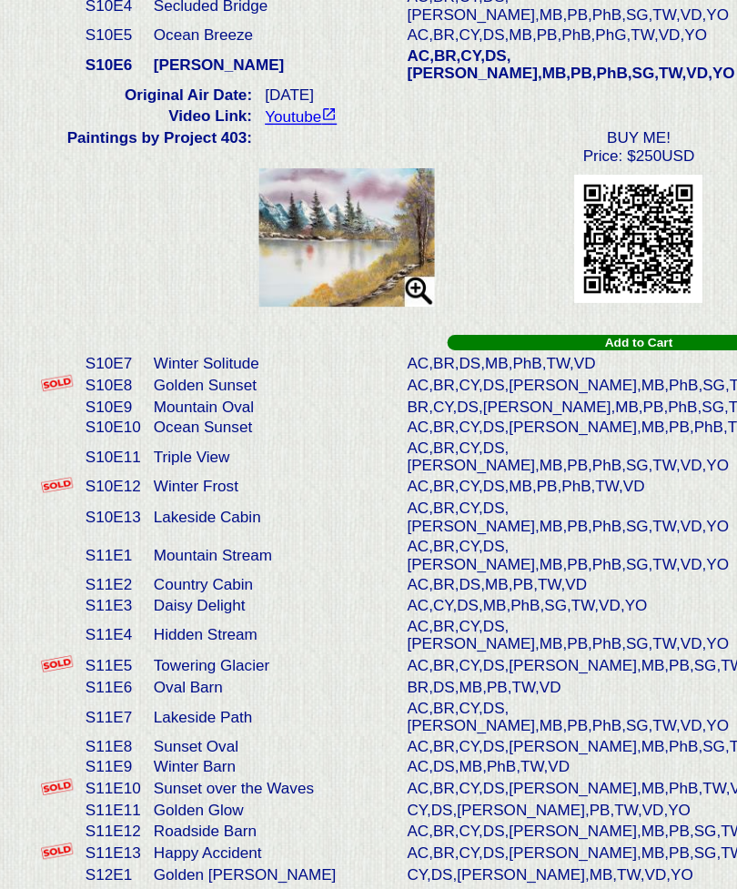
click at [186, 624] on td "Country Cabin" at bounding box center [195, 631] width 180 height 15
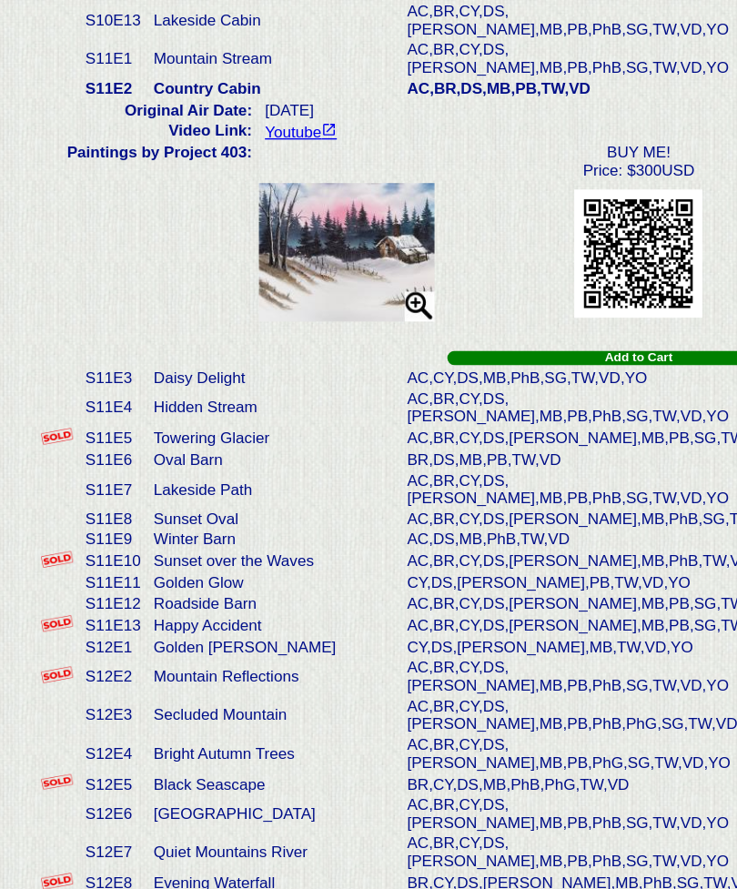
scroll to position [2050, 0]
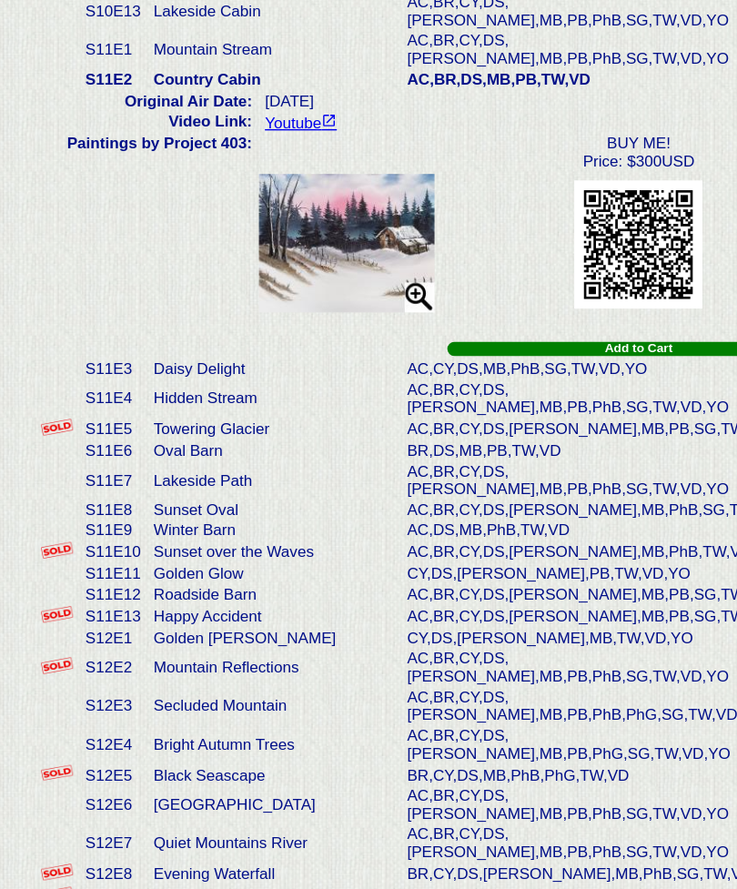
click at [201, 677] on td "Mountain Reflections" at bounding box center [195, 690] width 180 height 27
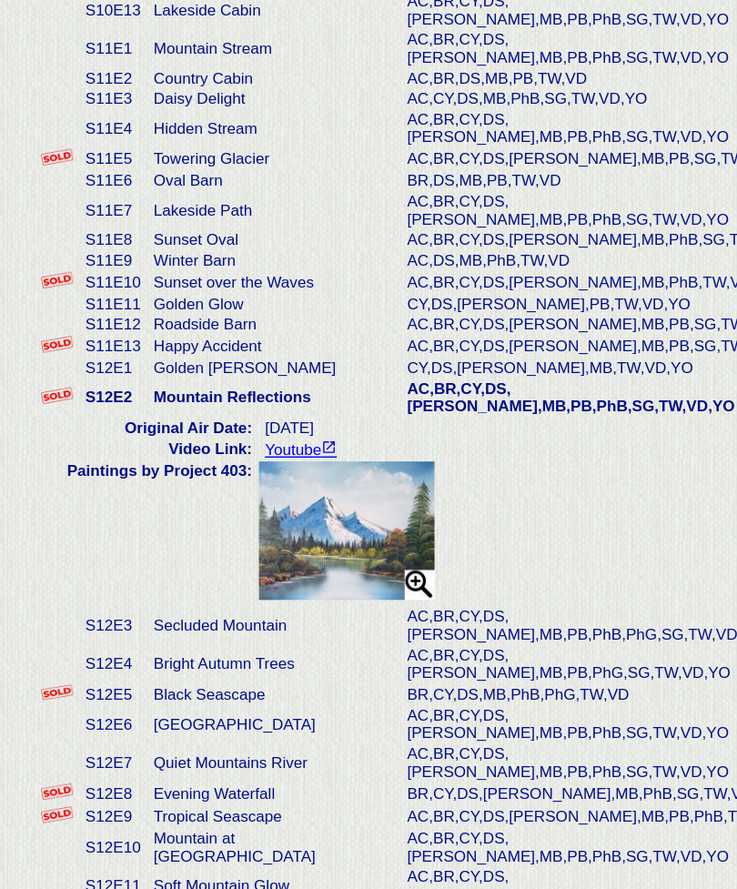
scroll to position [2052, 0]
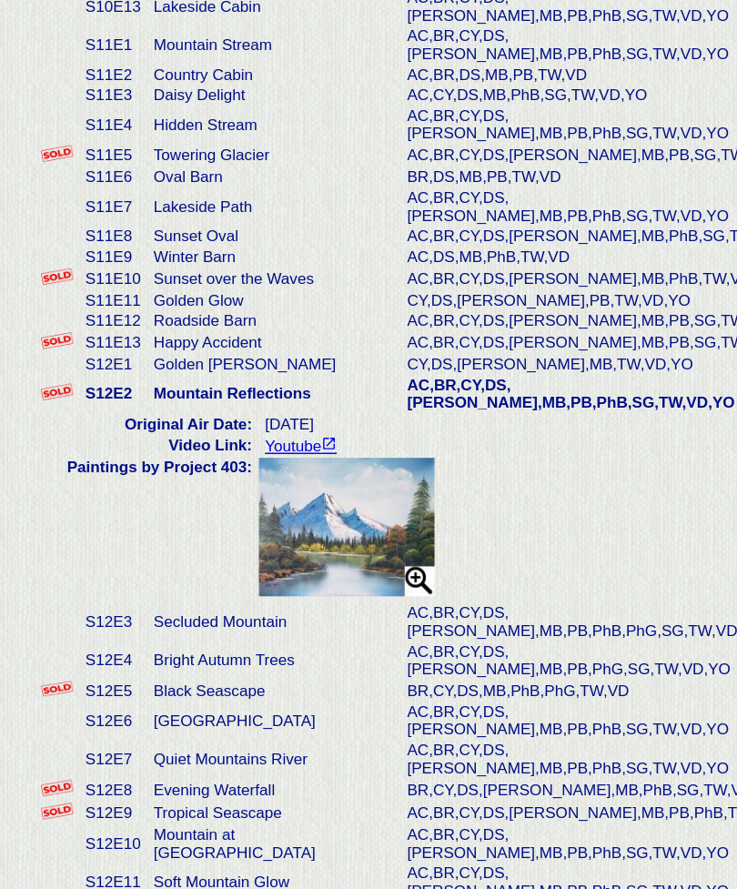
click at [284, 542] on img at bounding box center [247, 591] width 126 height 98
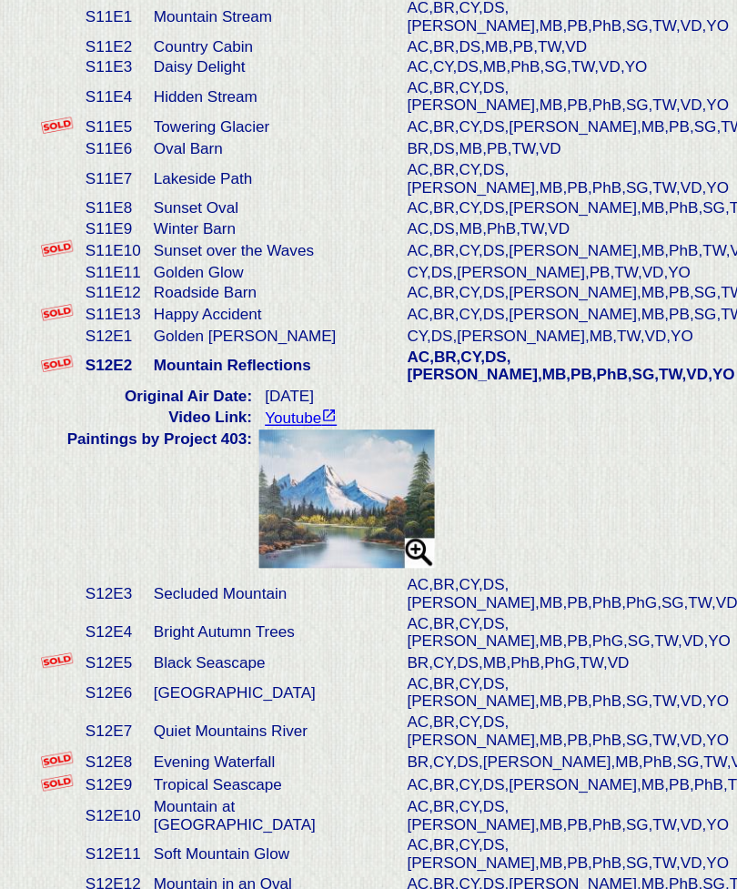
click at [196, 770] on td "Evening Waterfall" at bounding box center [195, 778] width 180 height 16
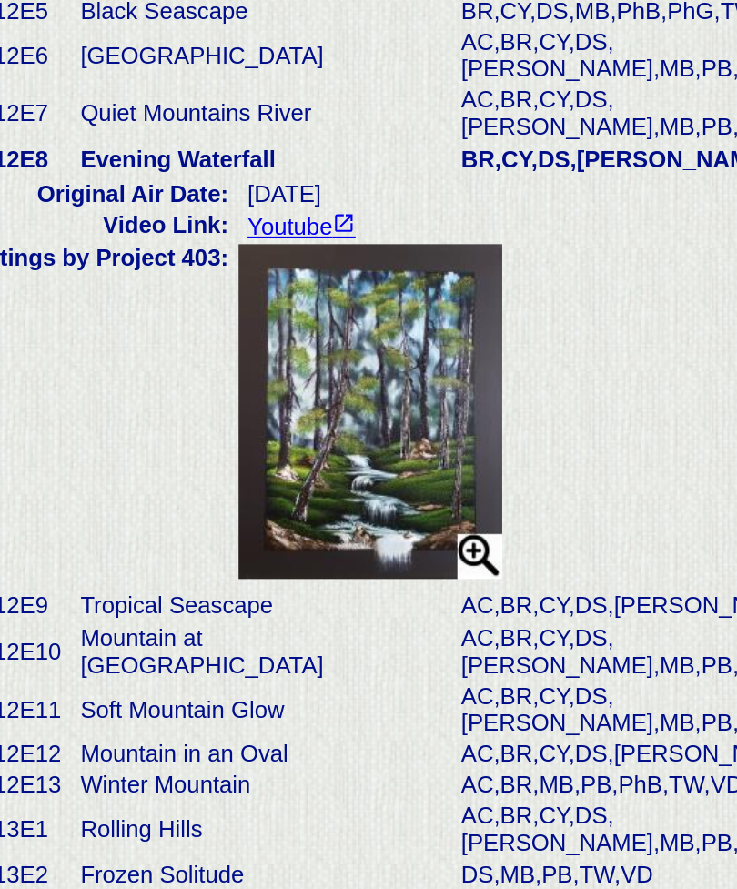
scroll to position [2186, 0]
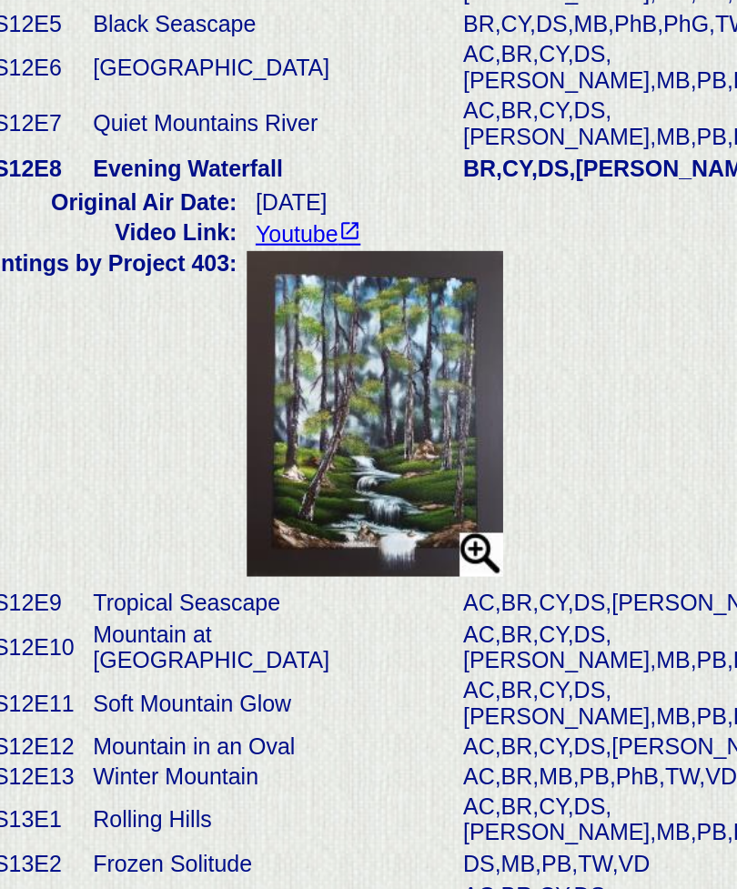
click at [151, 856] on td "[GEOGRAPHIC_DATA]" at bounding box center [195, 869] width 180 height 27
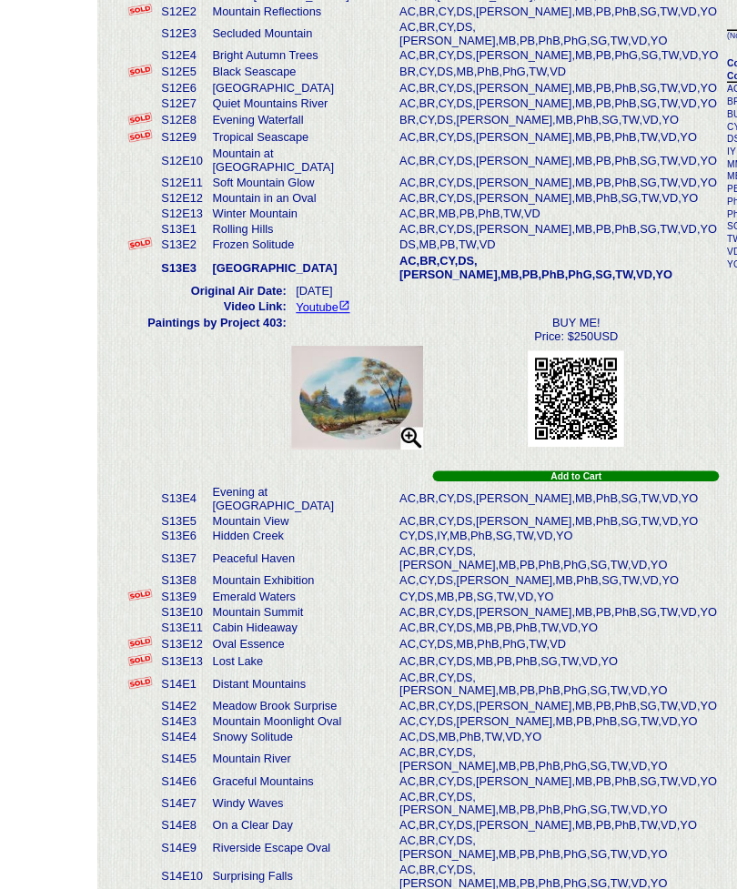
scroll to position [2422, 0]
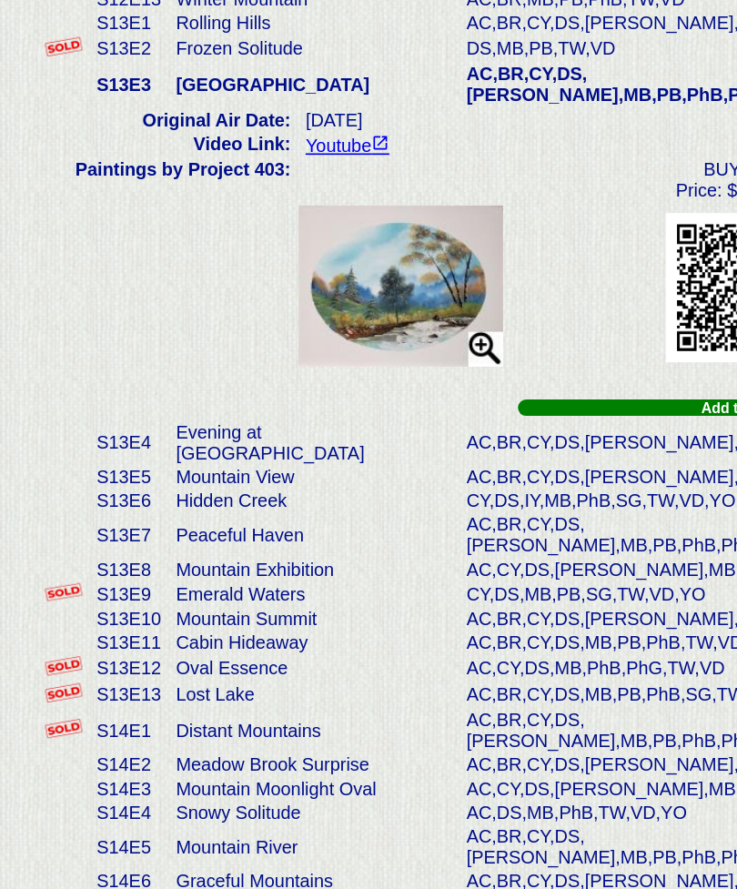
click at [187, 553] on td "Emerald Waters" at bounding box center [193, 561] width 177 height 16
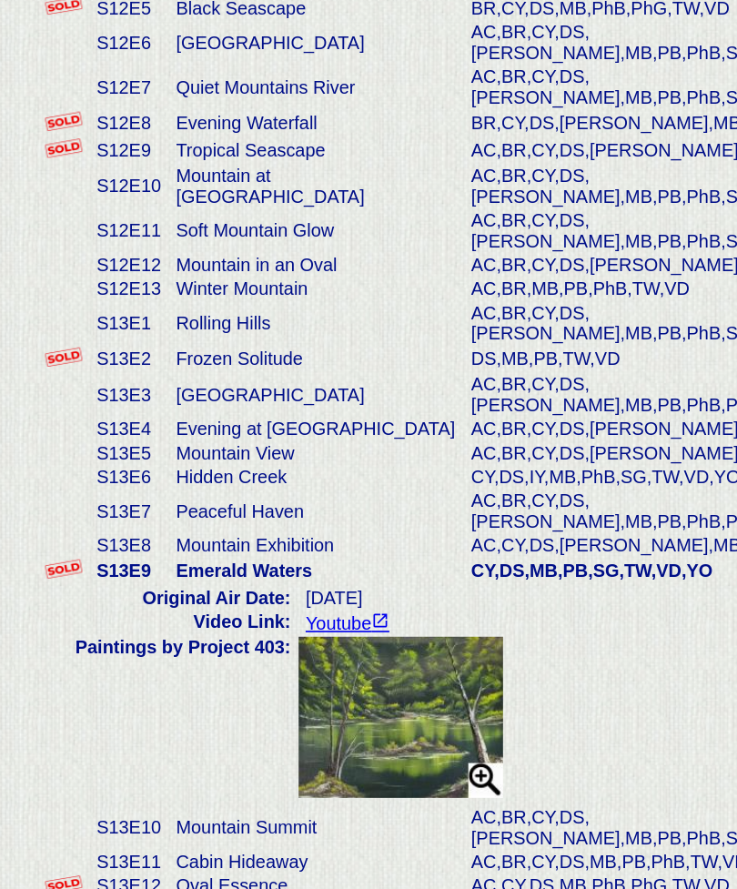
click at [269, 587] on img at bounding box center [247, 636] width 126 height 98
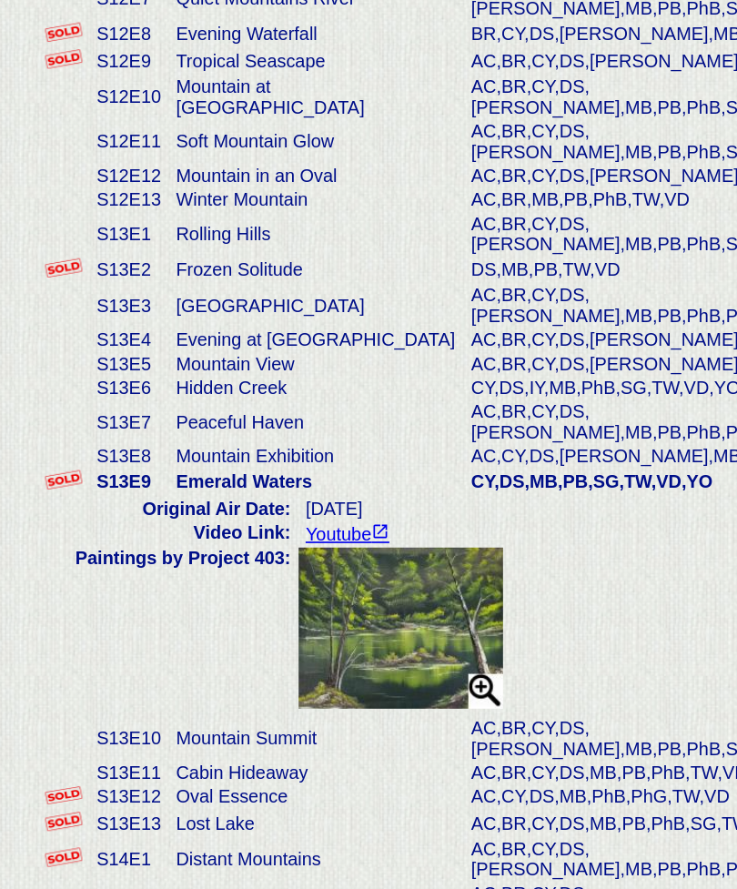
click at [229, 791] on td "Meadow Brook Surprise" at bounding box center [195, 804] width 180 height 27
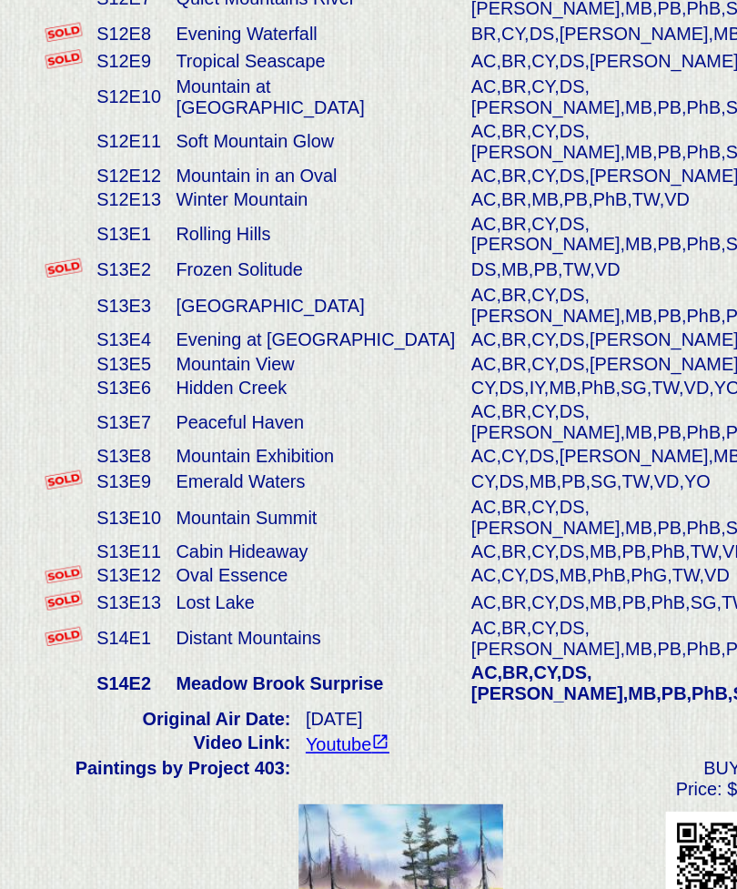
click at [279, 744] on img at bounding box center [247, 793] width 126 height 98
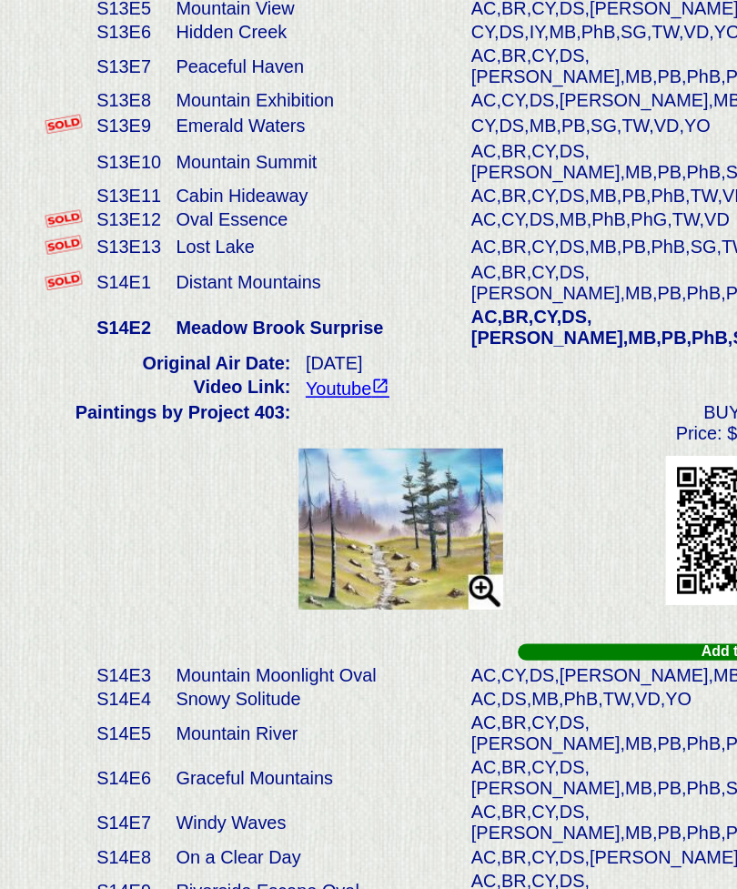
scroll to position [2582, 0]
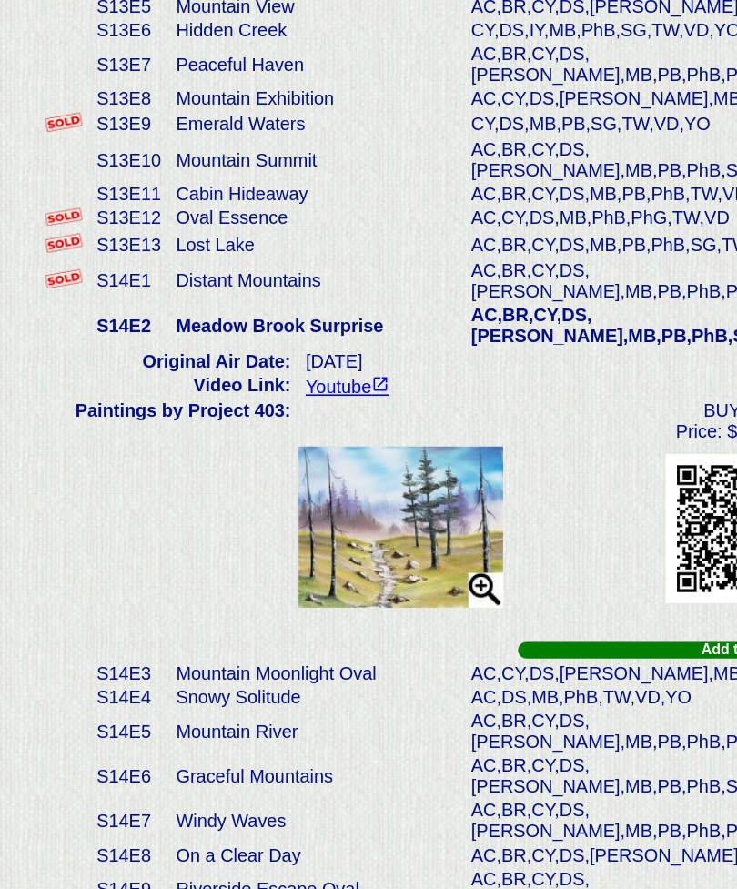
click at [194, 840] on td "Riverside Escape Oval" at bounding box center [195, 853] width 180 height 27
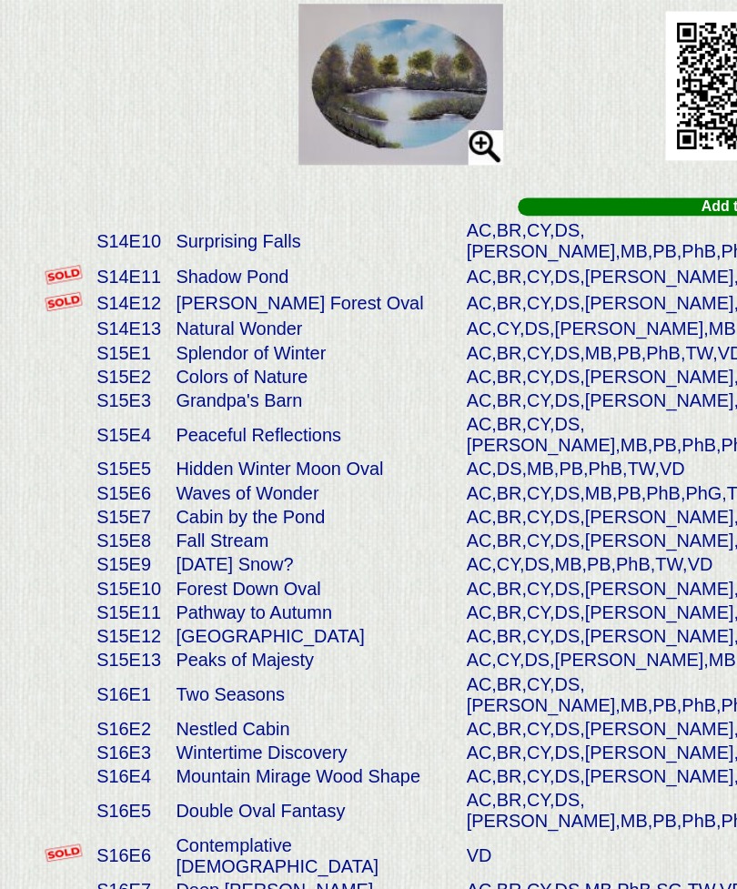
scroll to position [2791, 0]
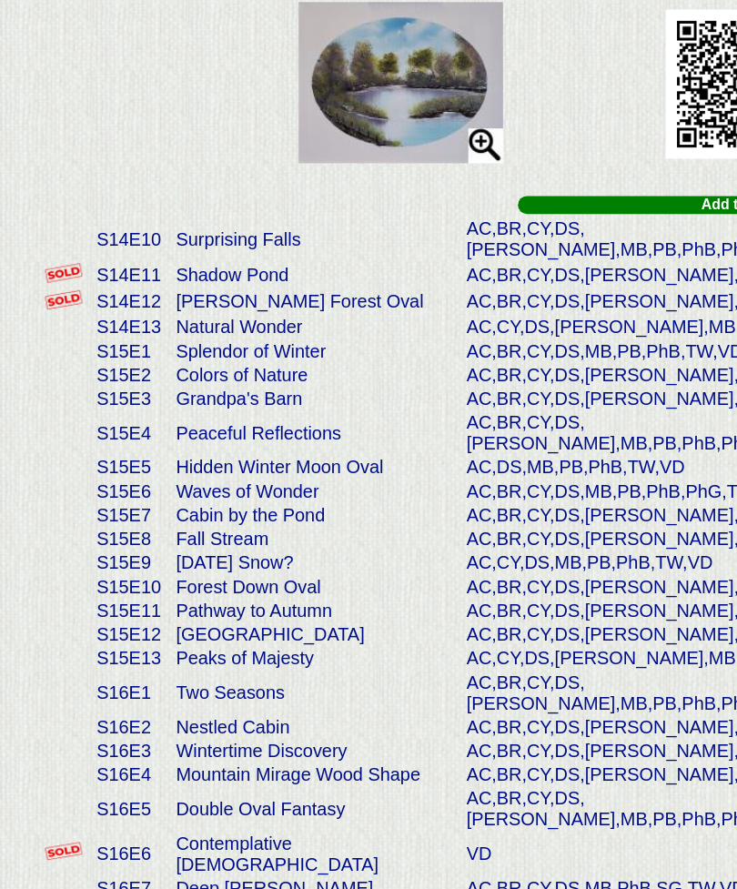
click at [205, 562] on td "Peaceful Reflections" at bounding box center [193, 575] width 177 height 27
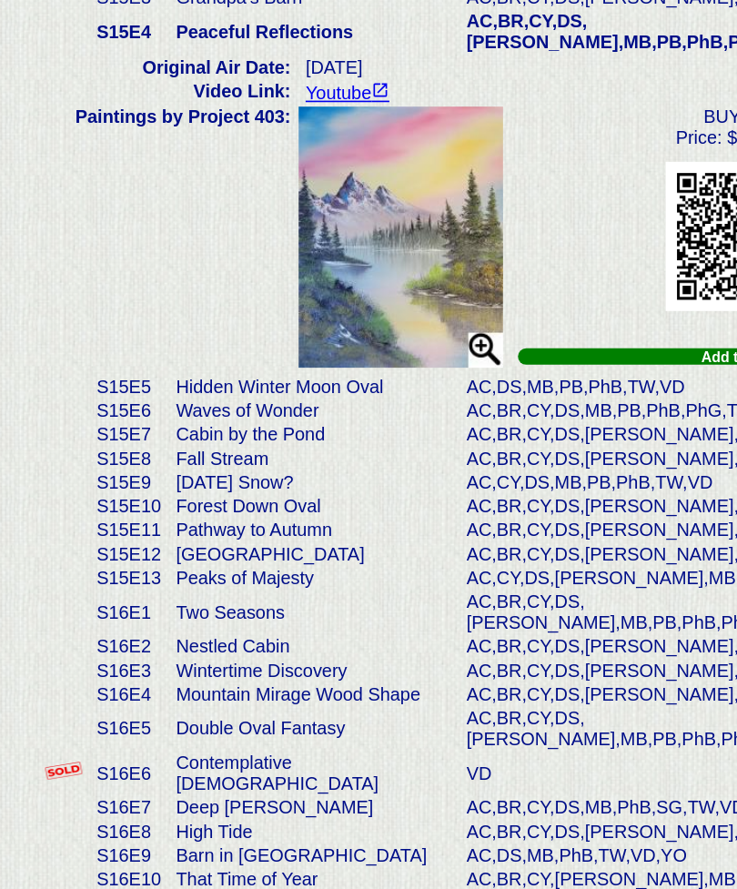
scroll to position [2852, 0]
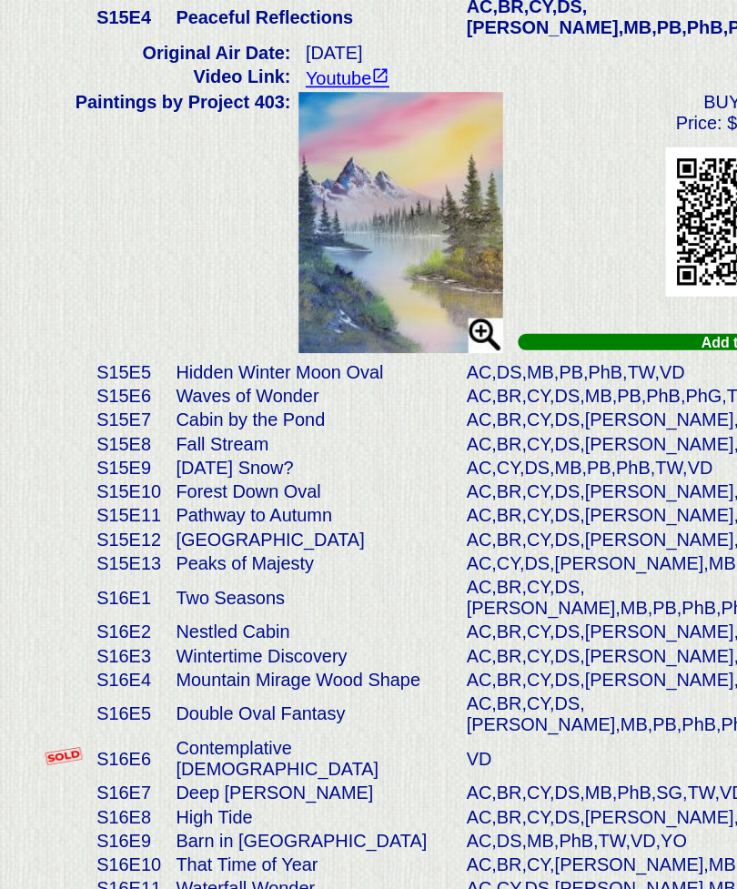
click at [216, 590] on td "[DATE] Snow?" at bounding box center [193, 597] width 177 height 15
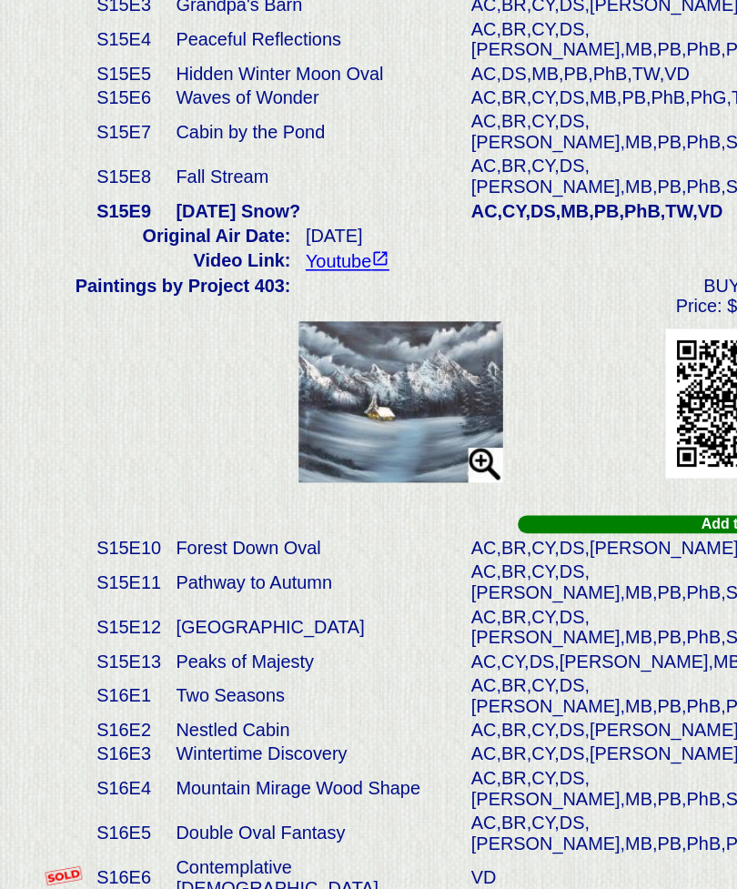
scroll to position [3079, 0]
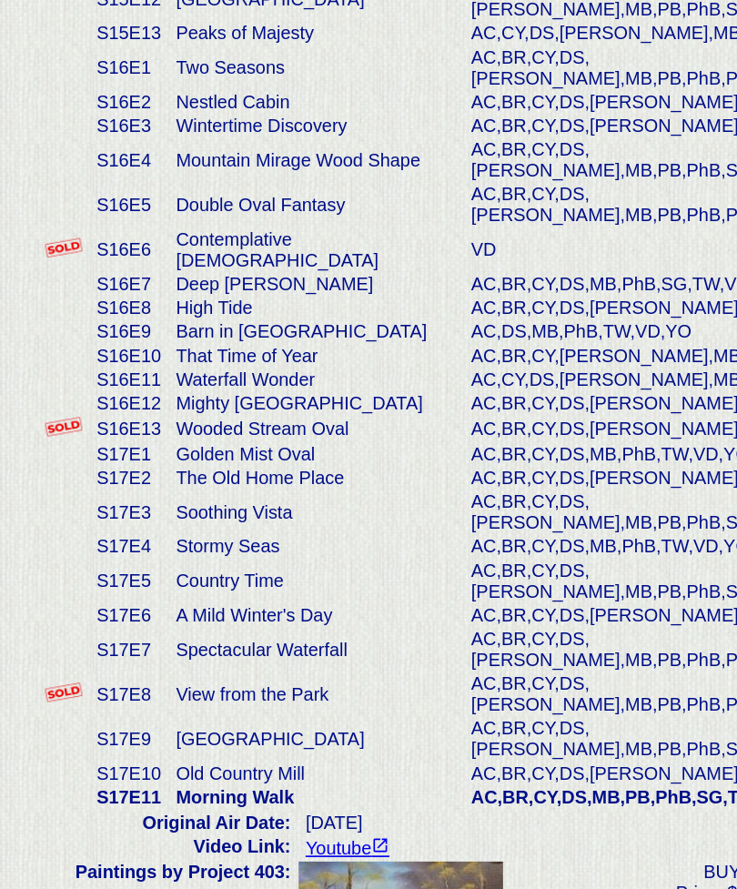
scroll to position [3287, 0]
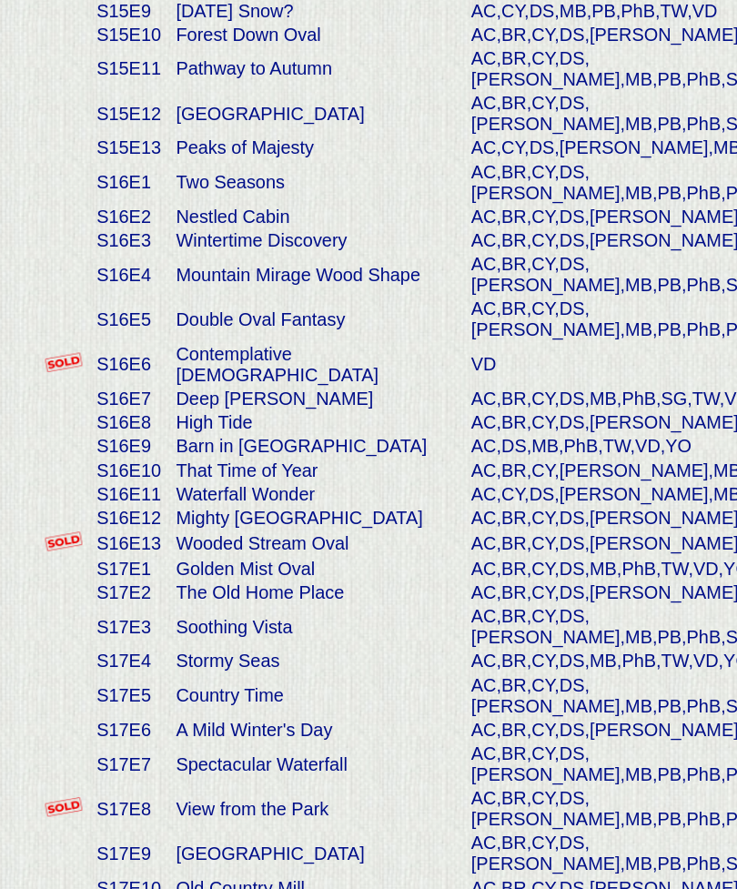
click at [192, 759] on td "Old Country Mill" at bounding box center [195, 766] width 180 height 15
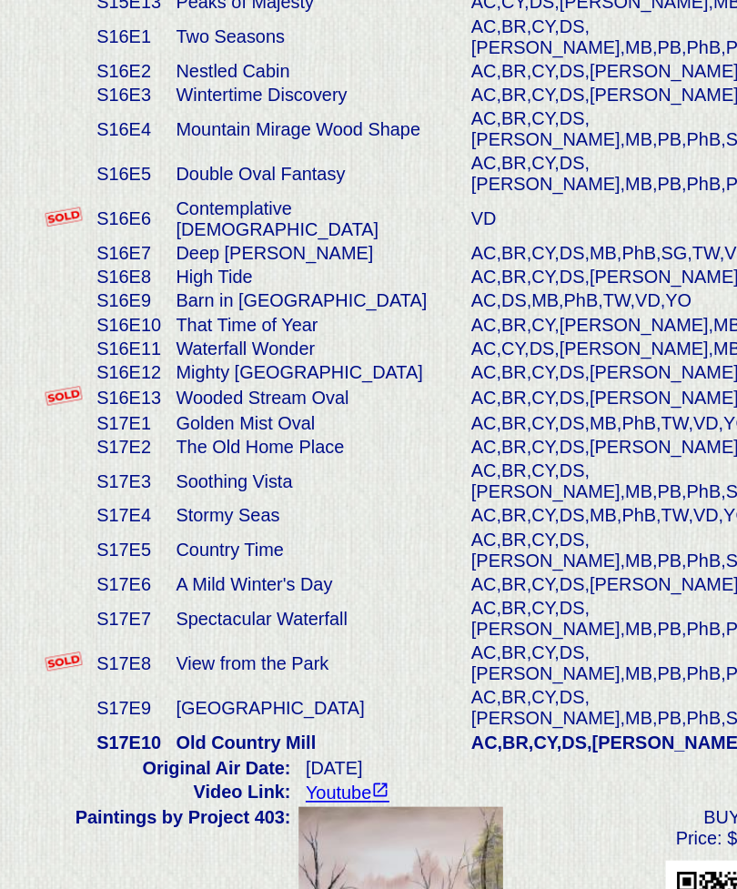
scroll to position [3291, 0]
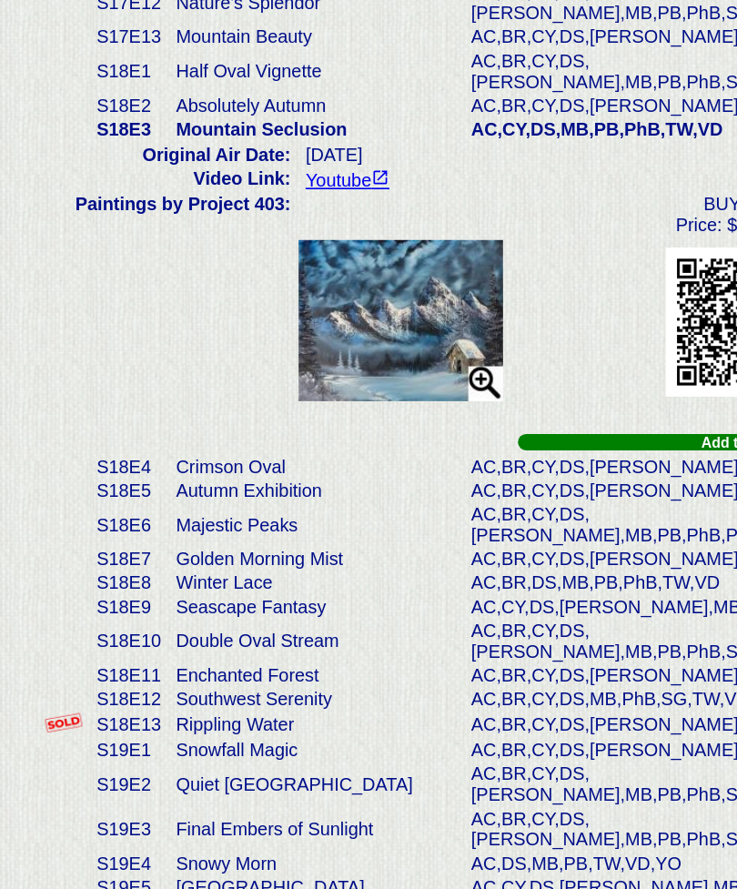
scroll to position [3776, 0]
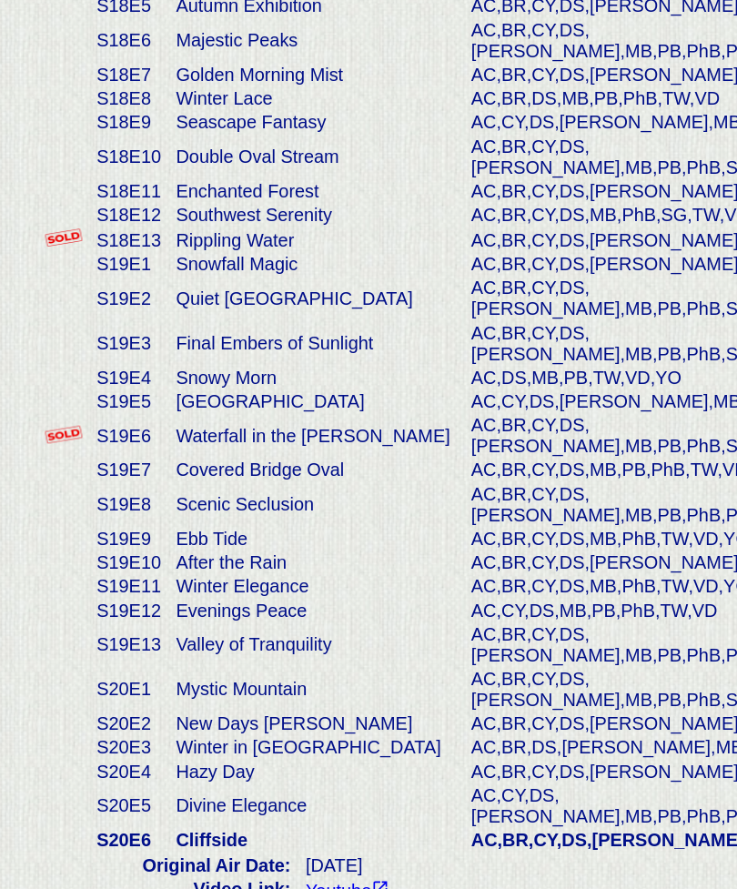
scroll to position [3881, 0]
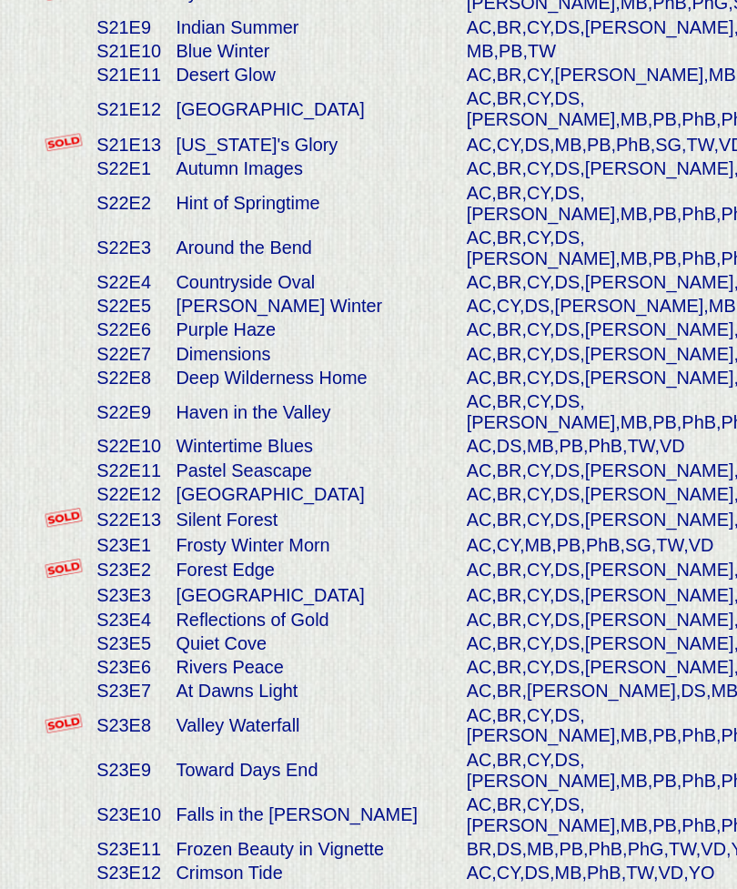
scroll to position [4413, 0]
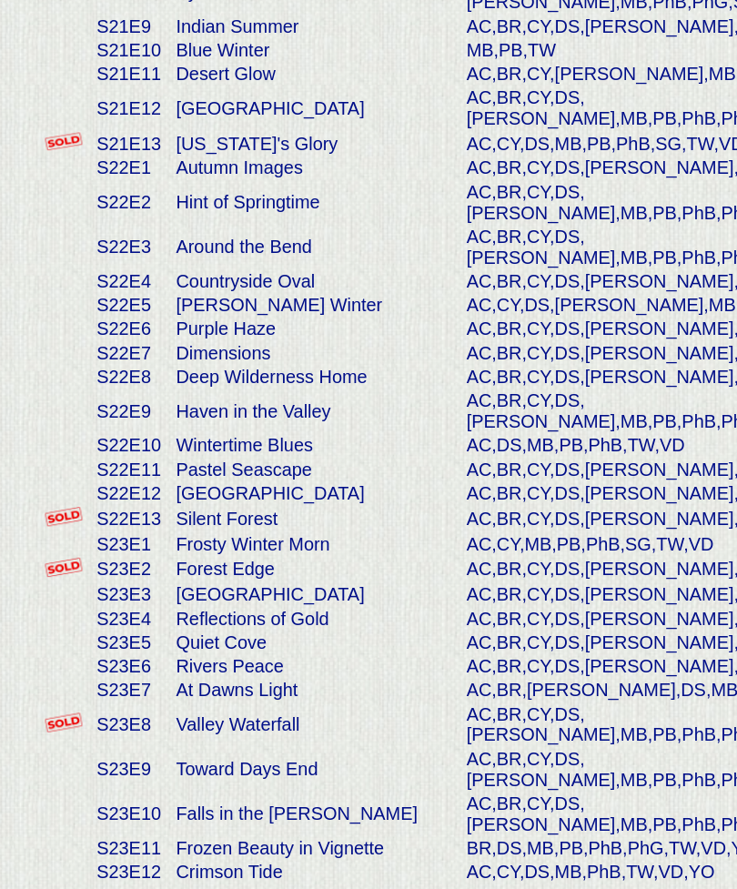
click at [190, 740] on td "Valley Waterfall" at bounding box center [193, 753] width 177 height 27
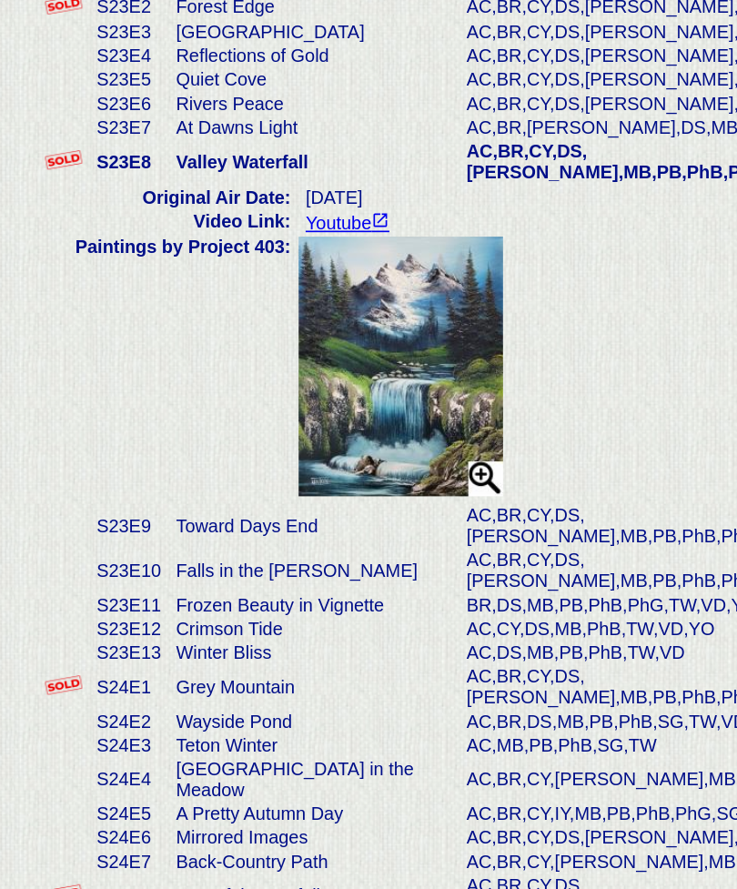
scroll to position [4589, 0]
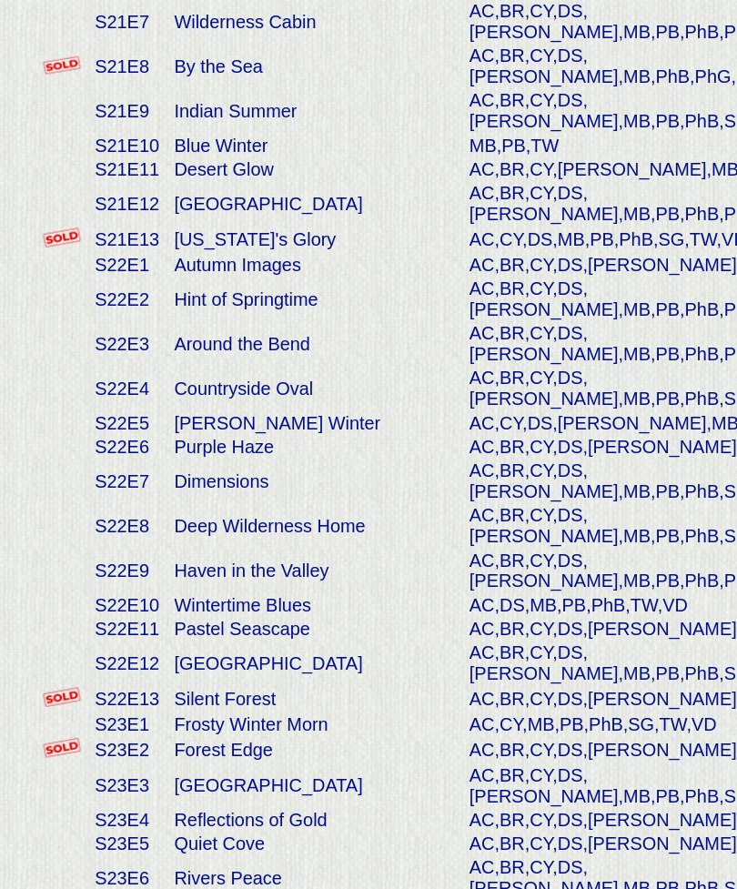
scroll to position [4684, 0]
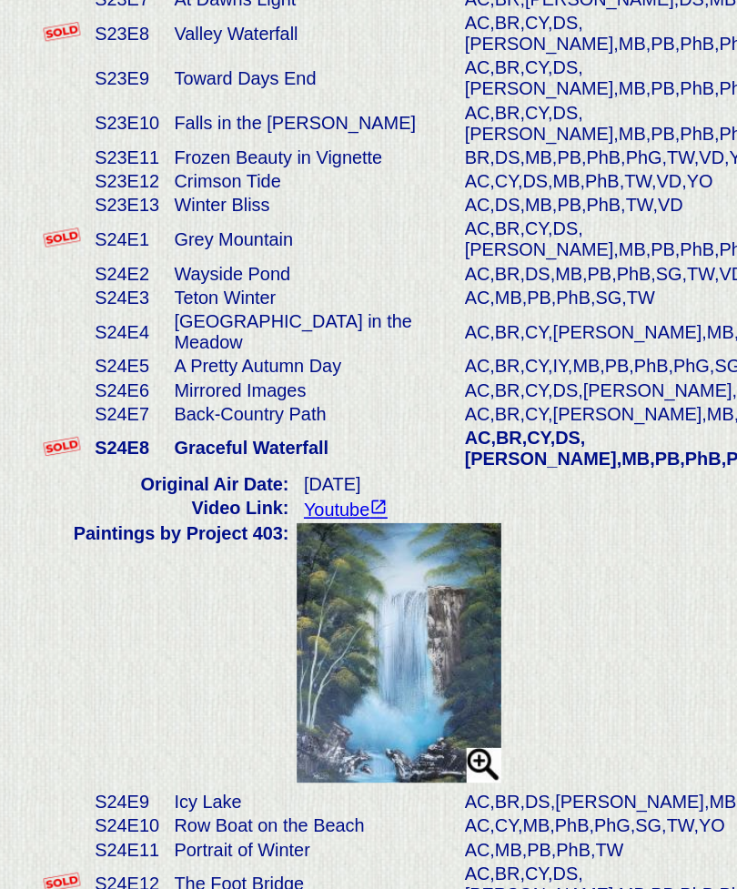
click at [187, 797] on td "The Foot Bridge" at bounding box center [193, 810] width 177 height 27
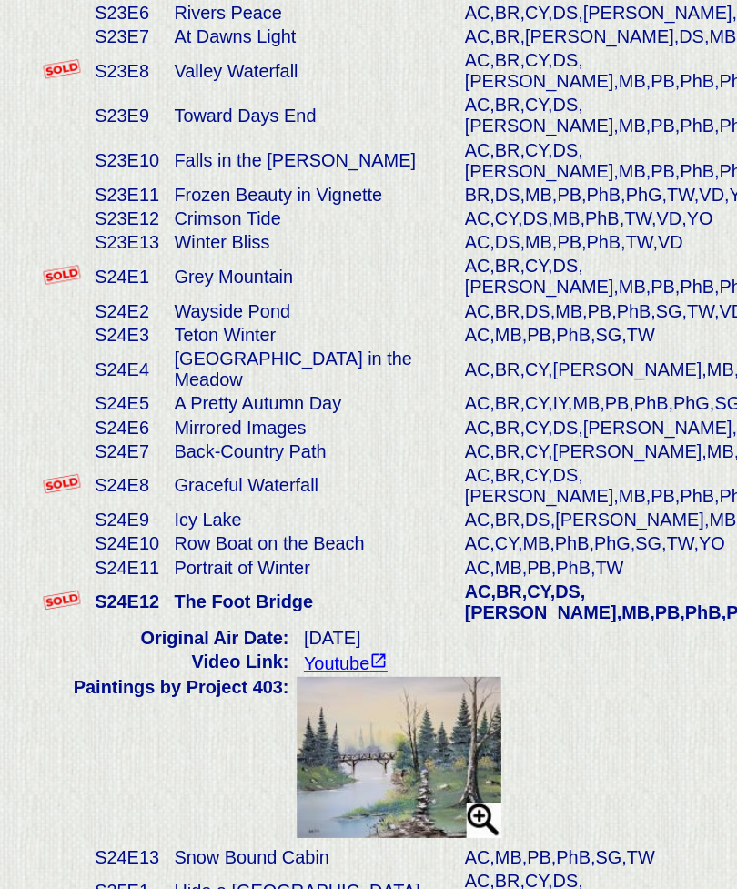
click at [265, 662] on img at bounding box center [247, 711] width 126 height 98
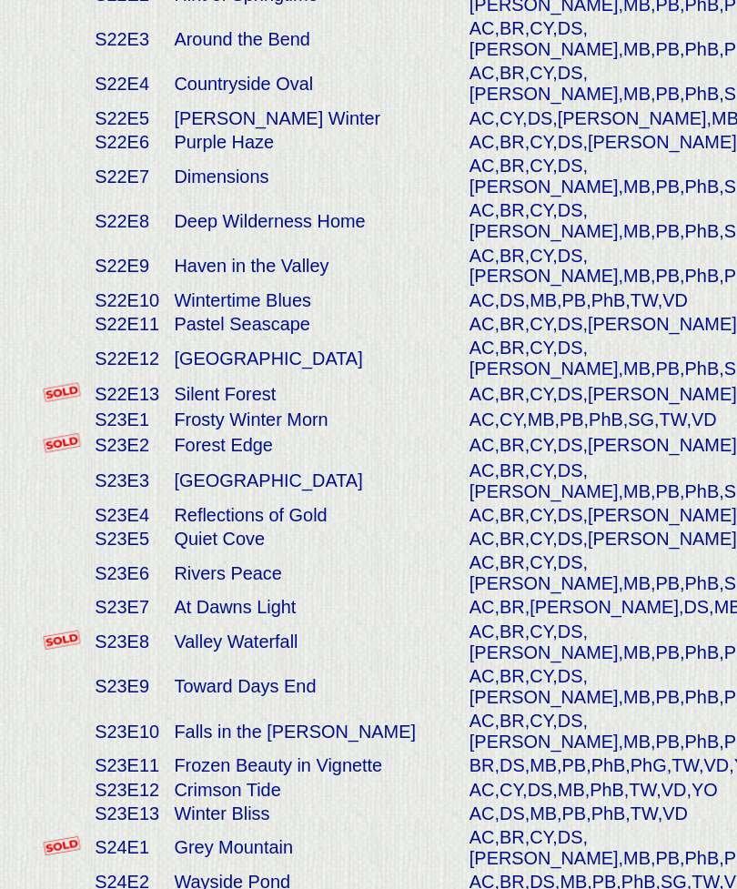
scroll to position [4840, 0]
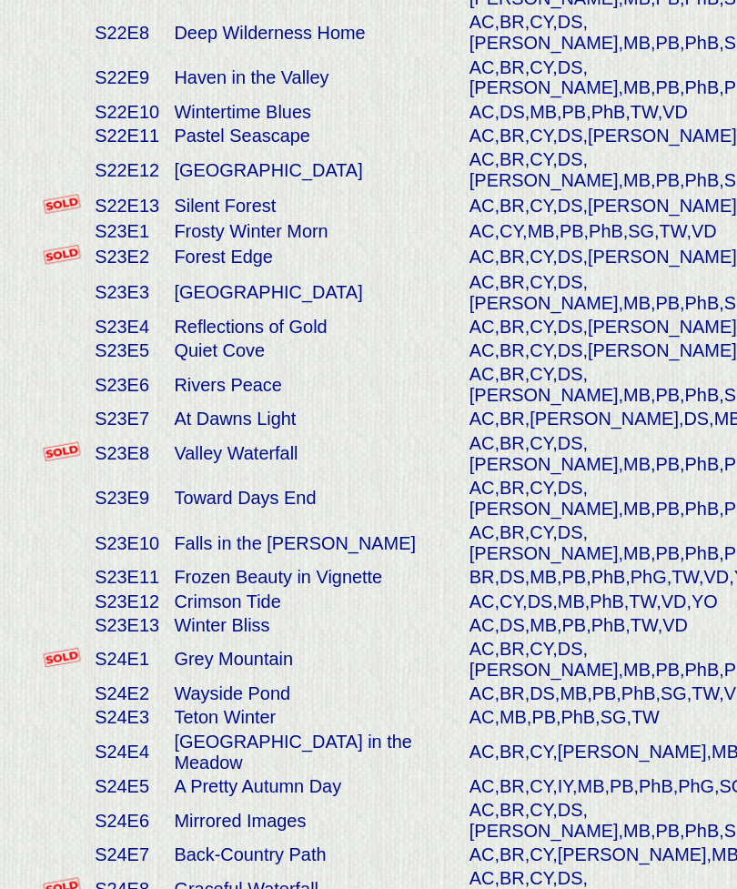
scroll to position [4963, 0]
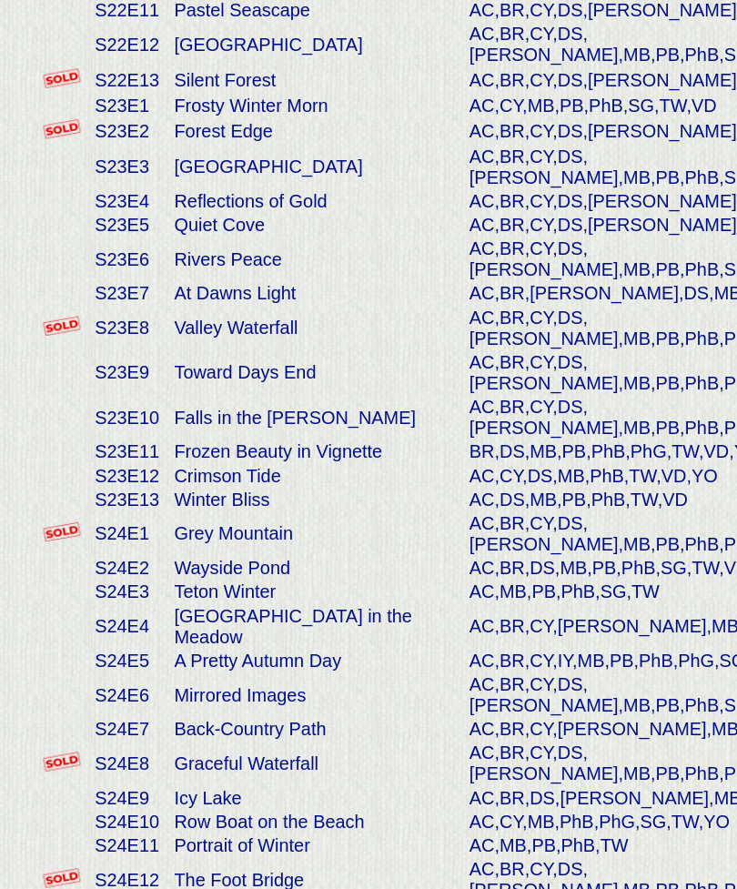
scroll to position [5032, 0]
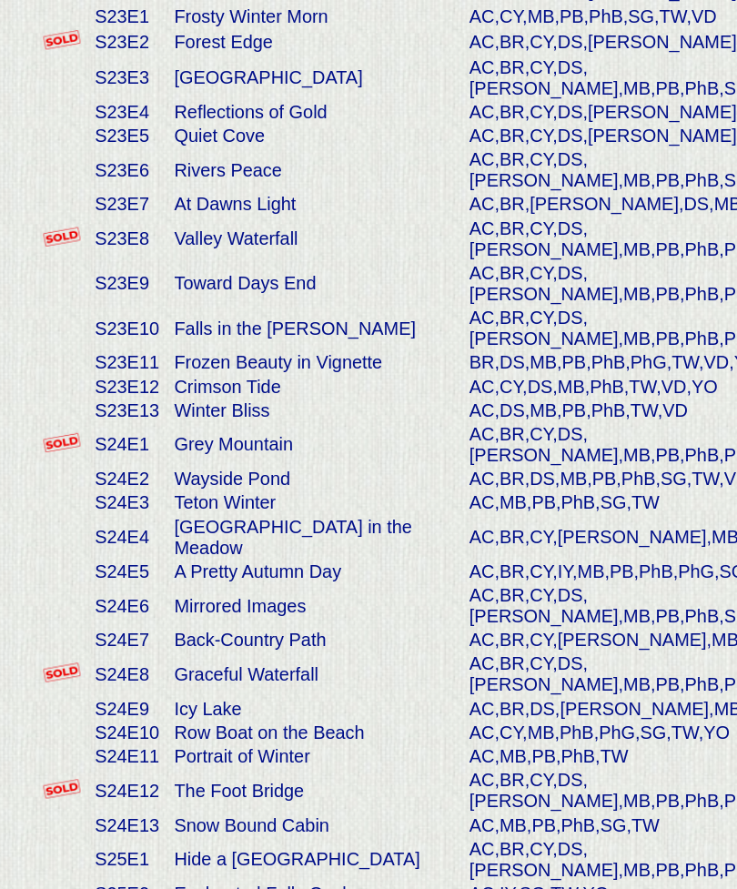
scroll to position [5086, 0]
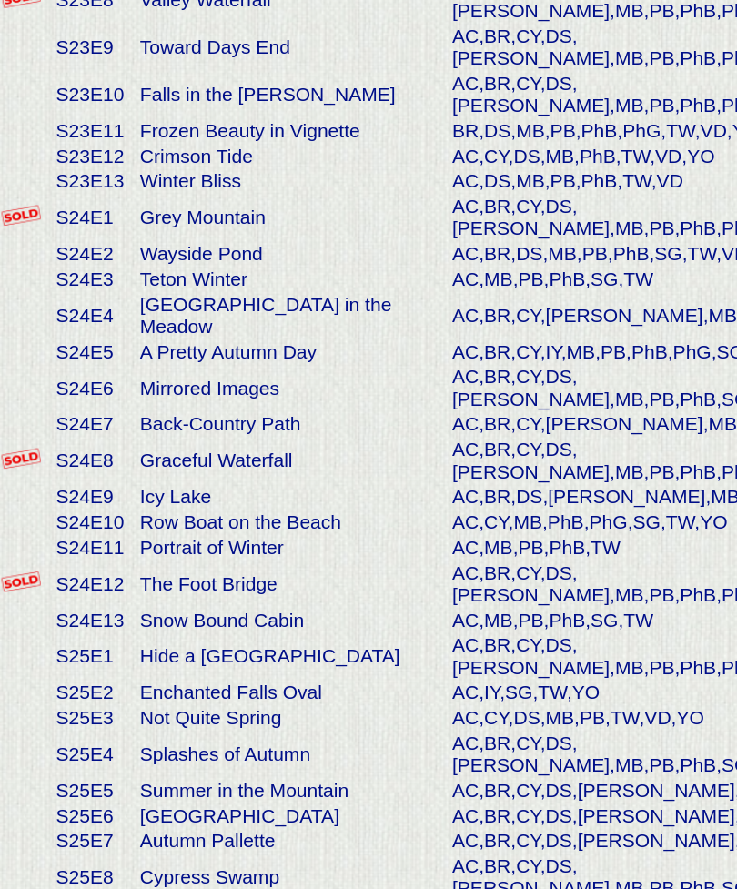
scroll to position [5201, 0]
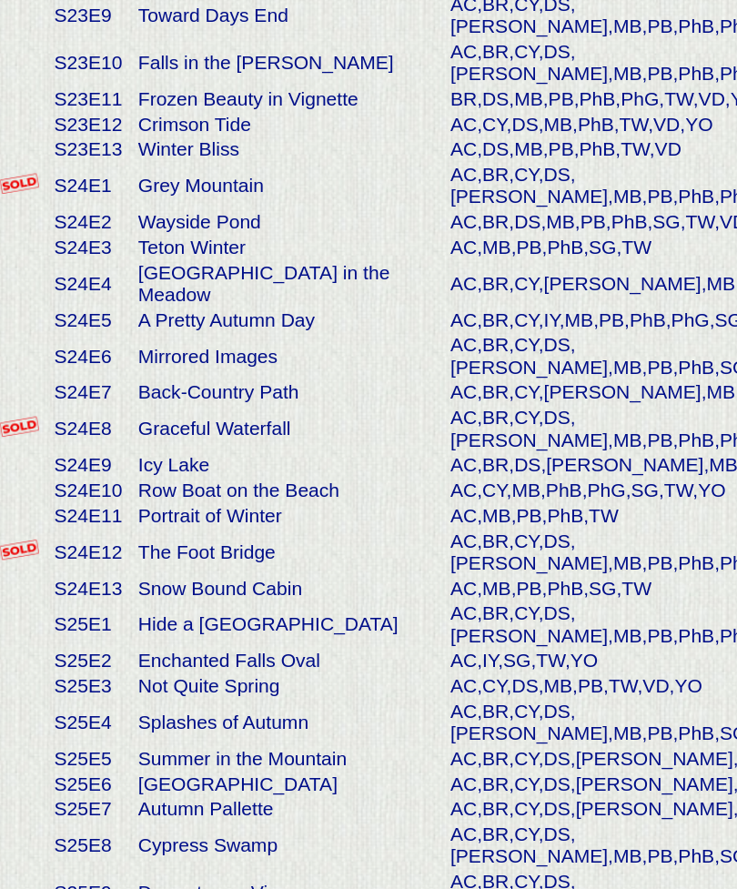
scroll to position [5201, 0]
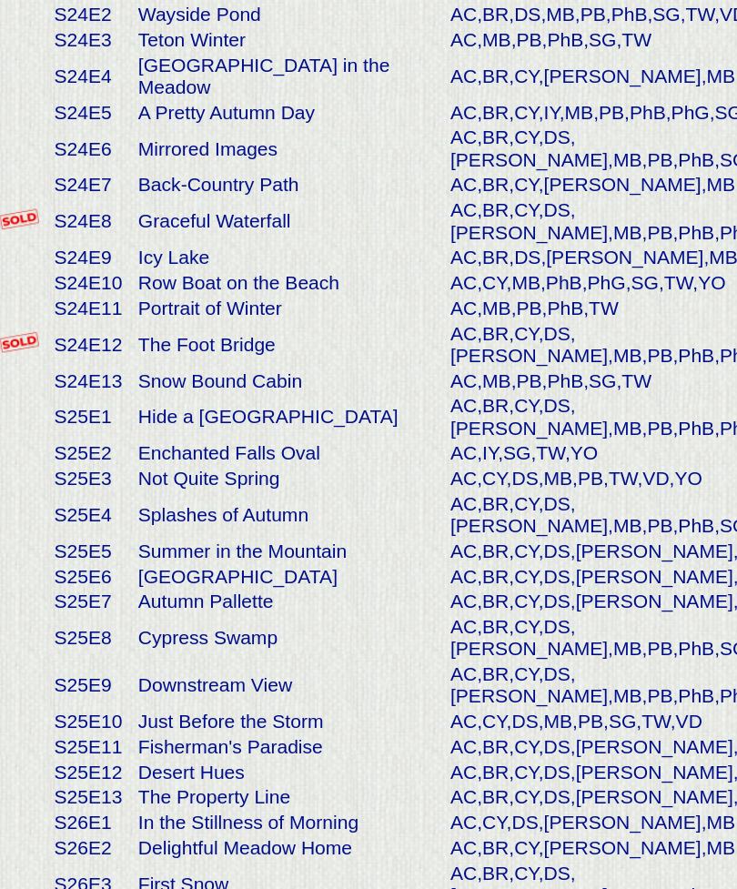
scroll to position [5337, 0]
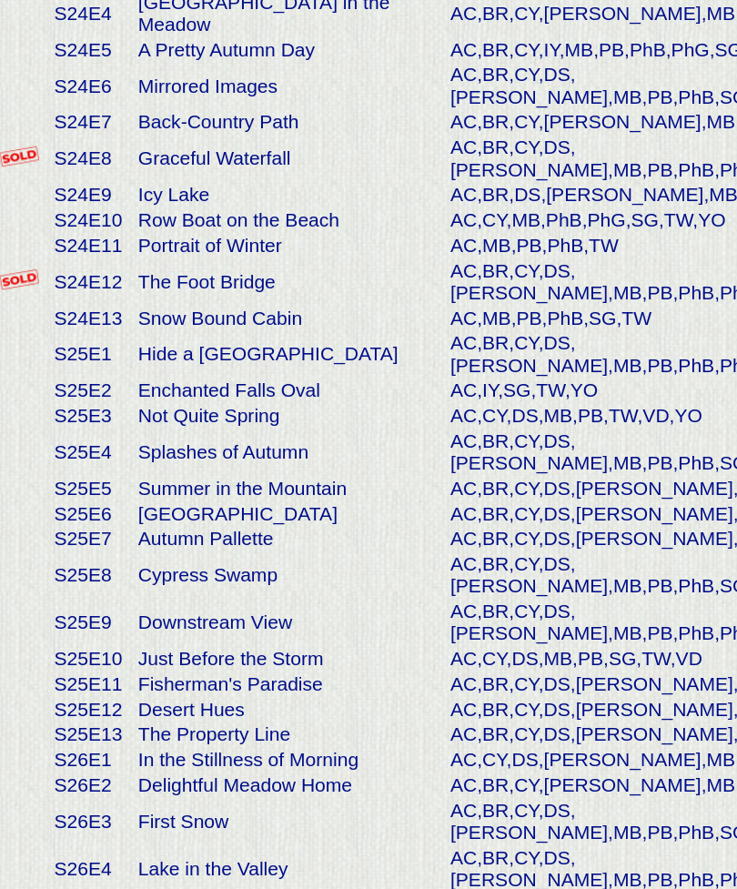
scroll to position [5374, 0]
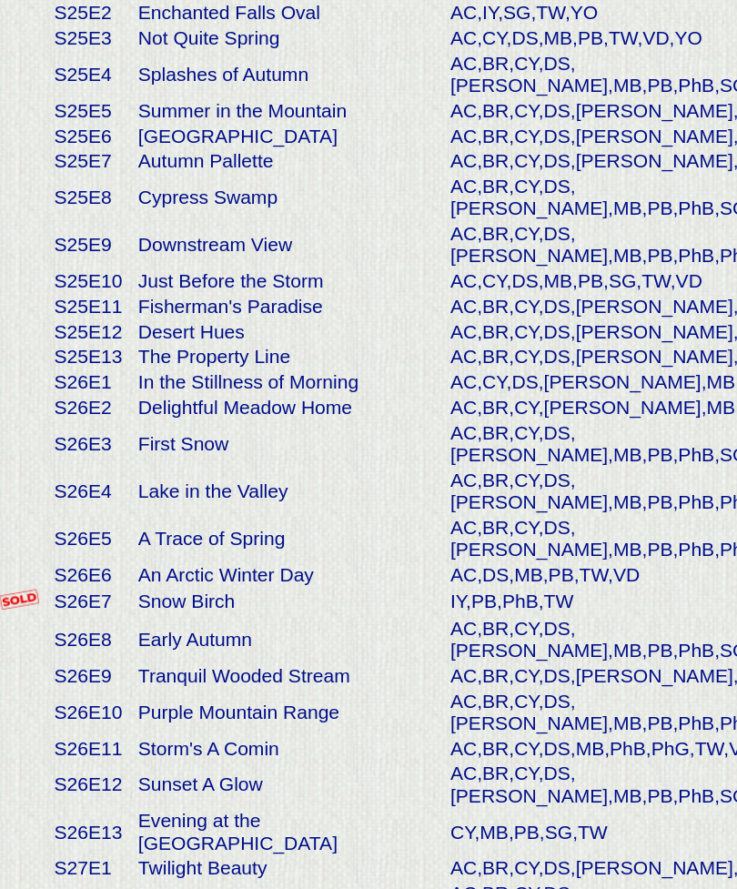
scroll to position [5601, 0]
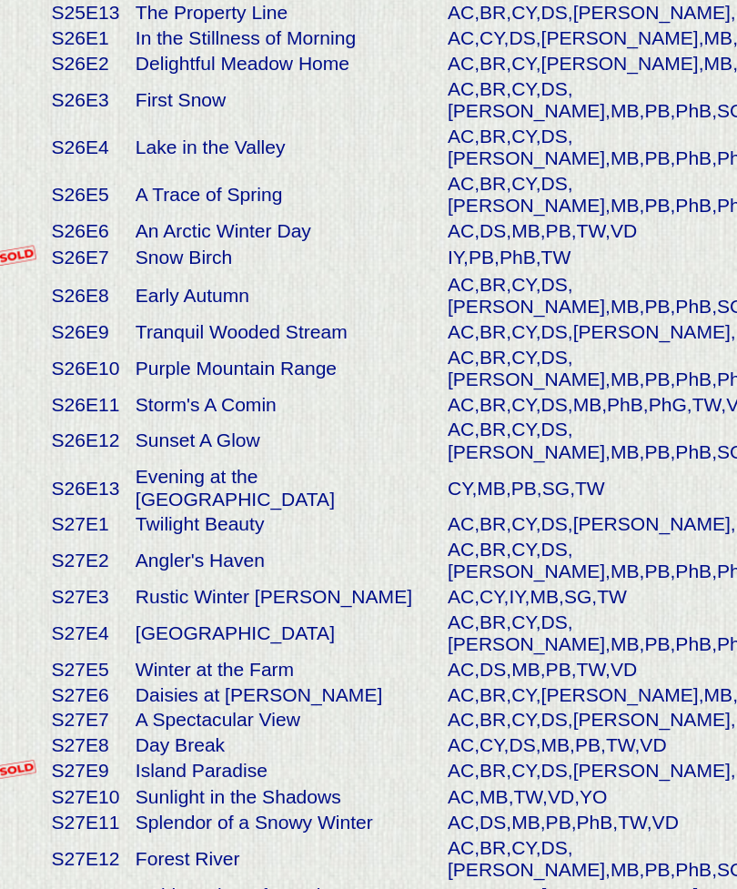
scroll to position [5792, 0]
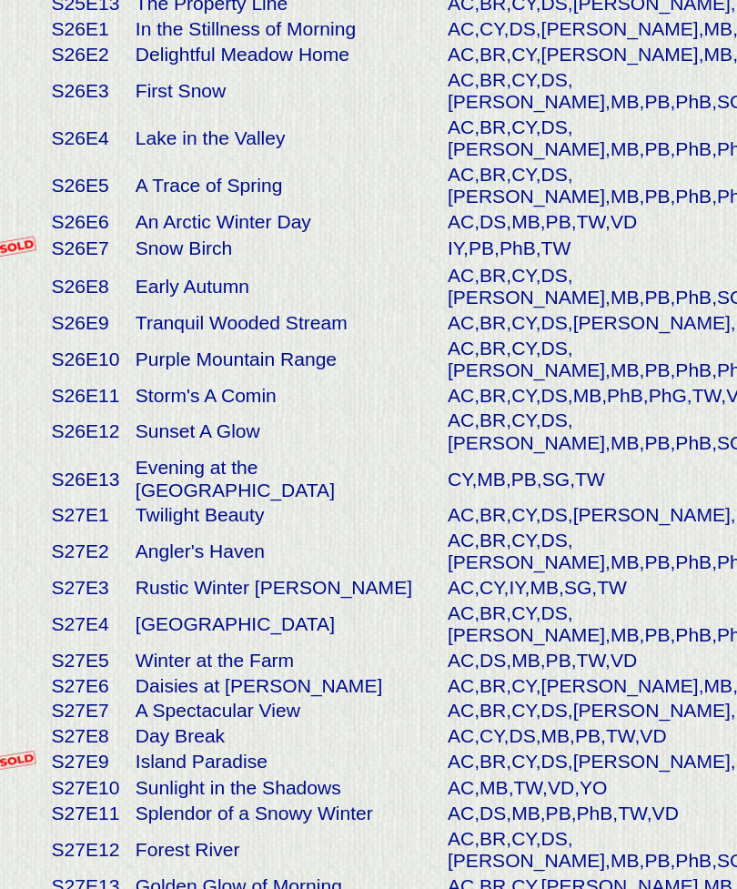
scroll to position [5795, 0]
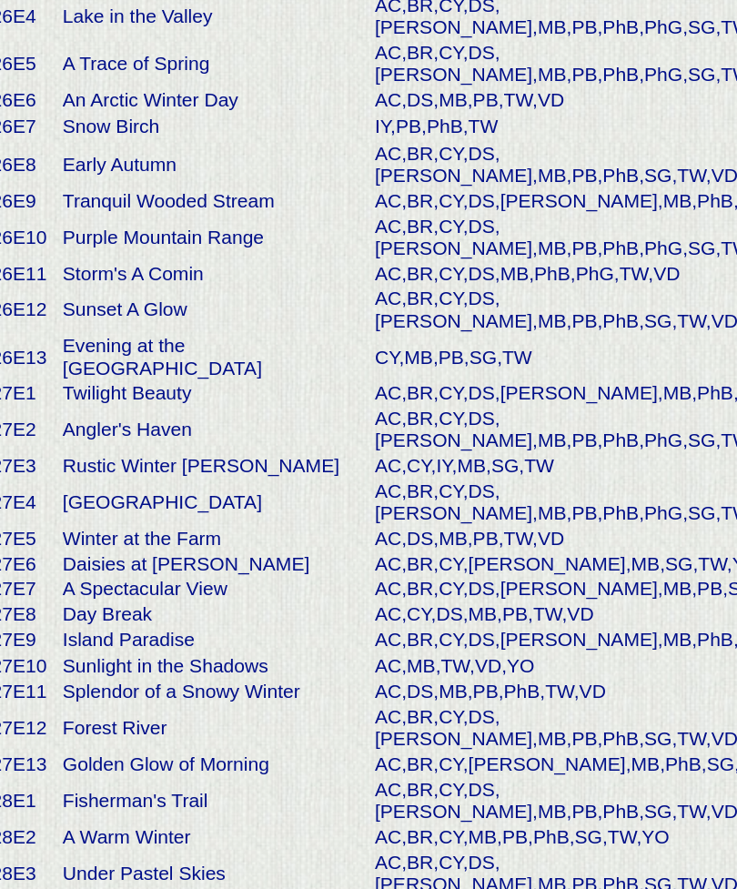
scroll to position [5885, 0]
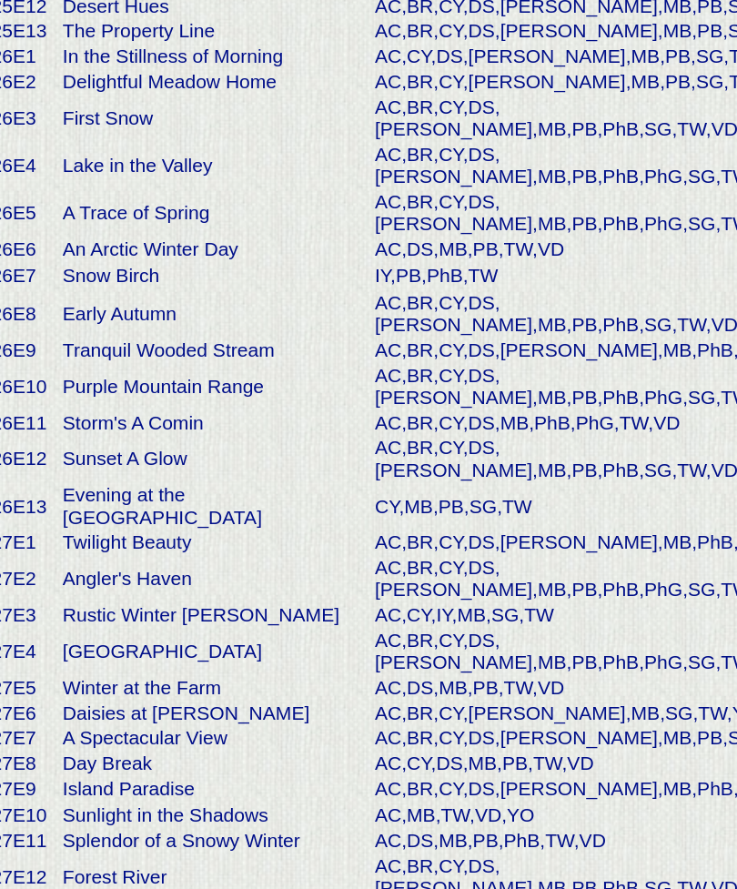
scroll to position [5826, 0]
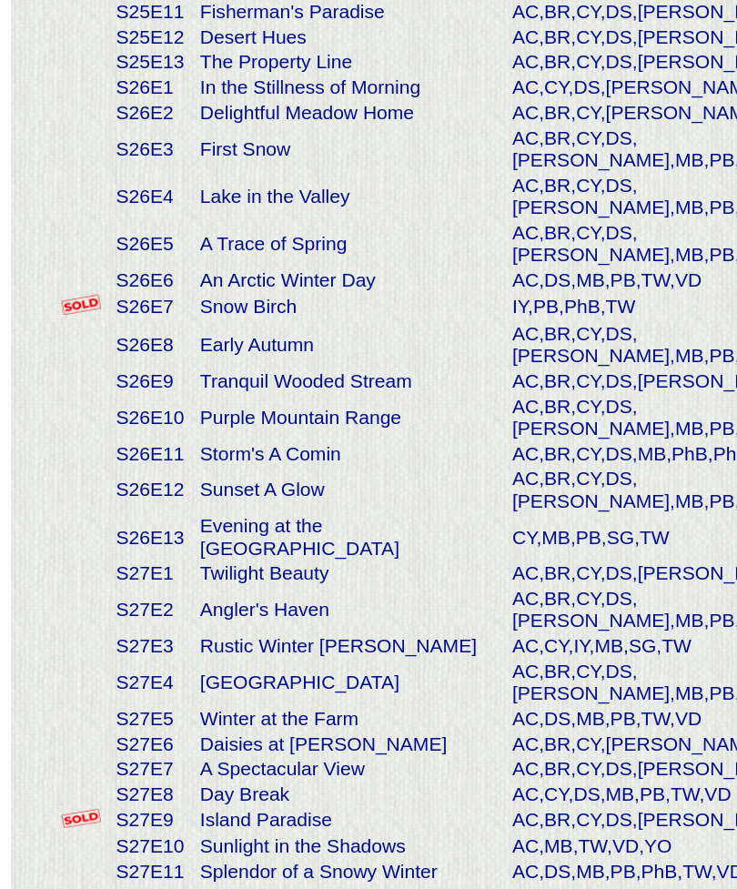
scroll to position [5826, 0]
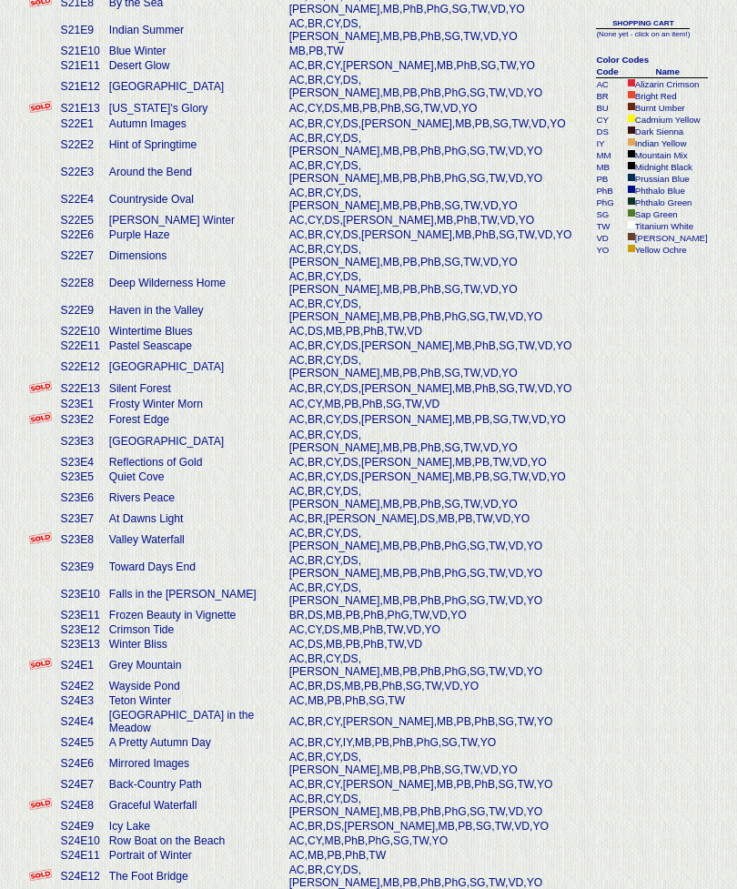
scroll to position [5002, 0]
